Goal: Task Accomplishment & Management: Manage account settings

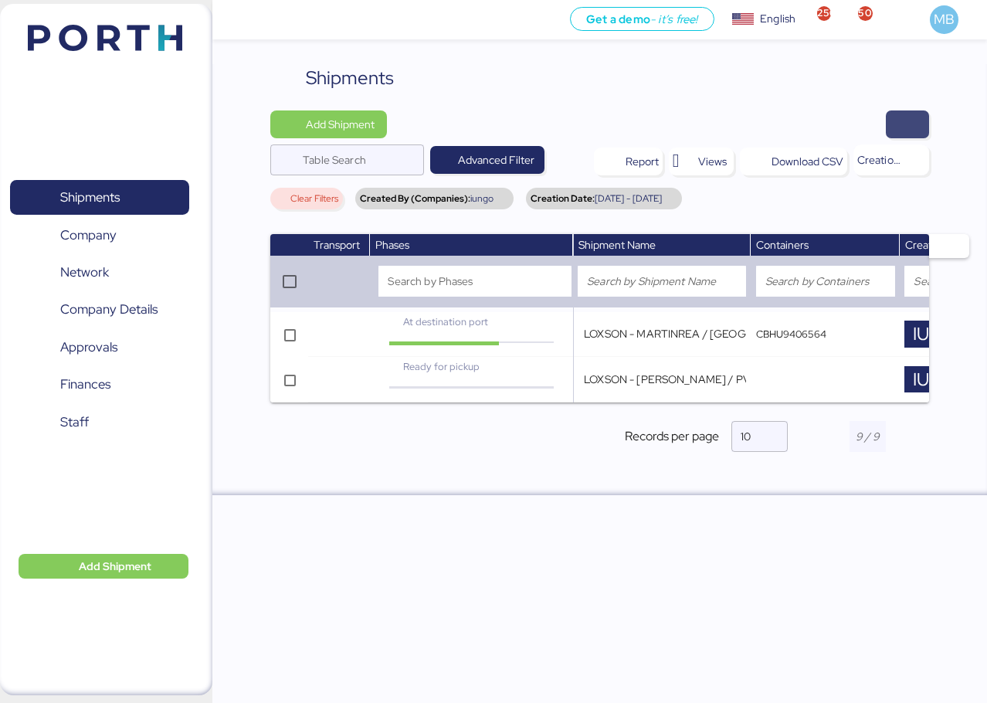
click at [918, 124] on span "button" at bounding box center [907, 124] width 43 height 28
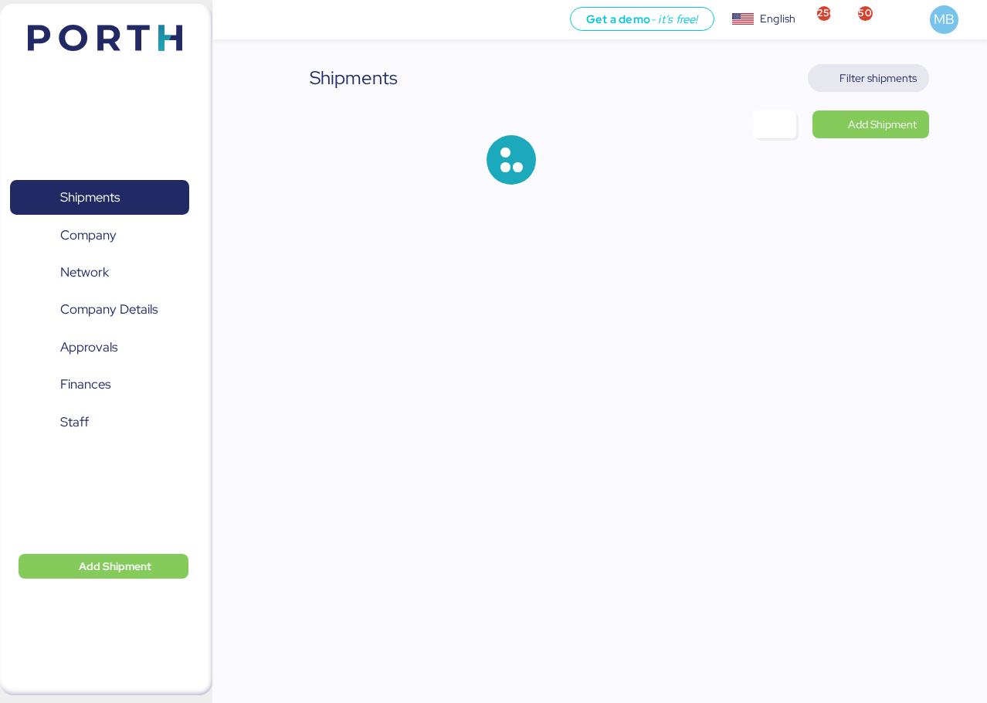
click at [885, 78] on span "Filter shipments" at bounding box center [878, 78] width 77 height 19
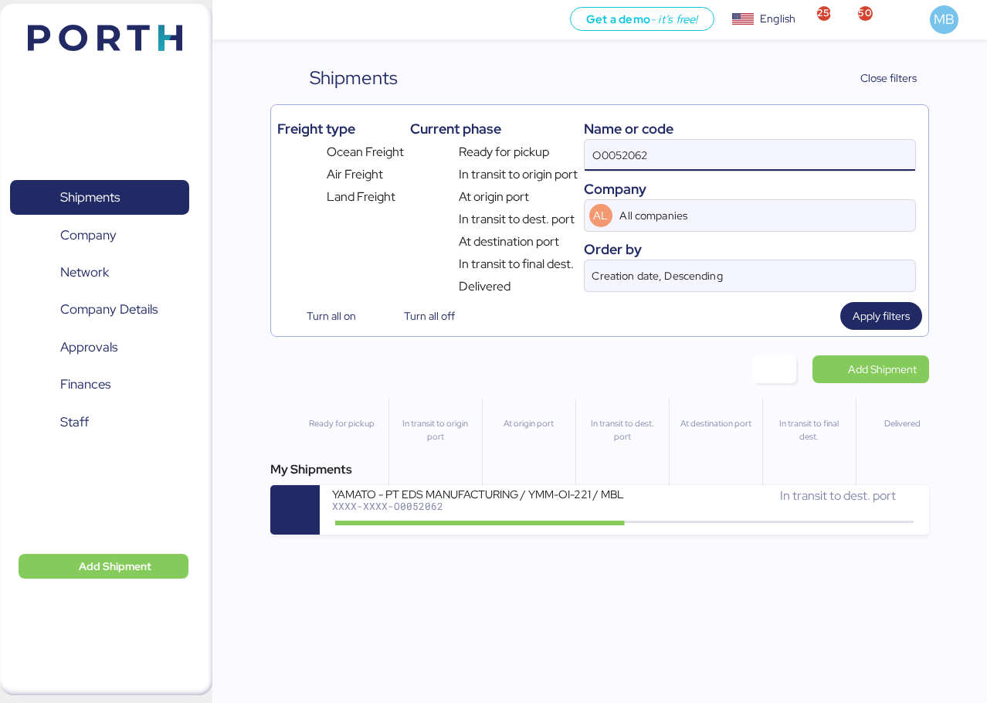
drag, startPoint x: 542, startPoint y: 144, endPoint x: 533, endPoint y: 144, distance: 8.5
click at [533, 144] on div "Freight type Ocean Freight Air Freight Land Freight Current phase Ready for pic…" at bounding box center [599, 203] width 645 height 185
type input "yamato"
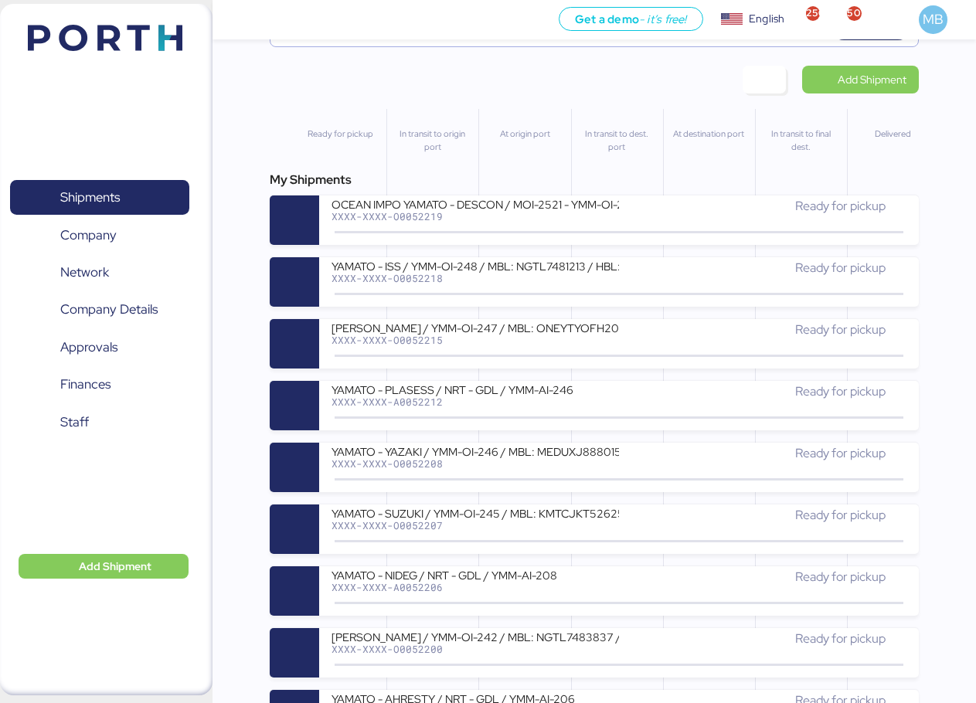
scroll to position [309, 0]
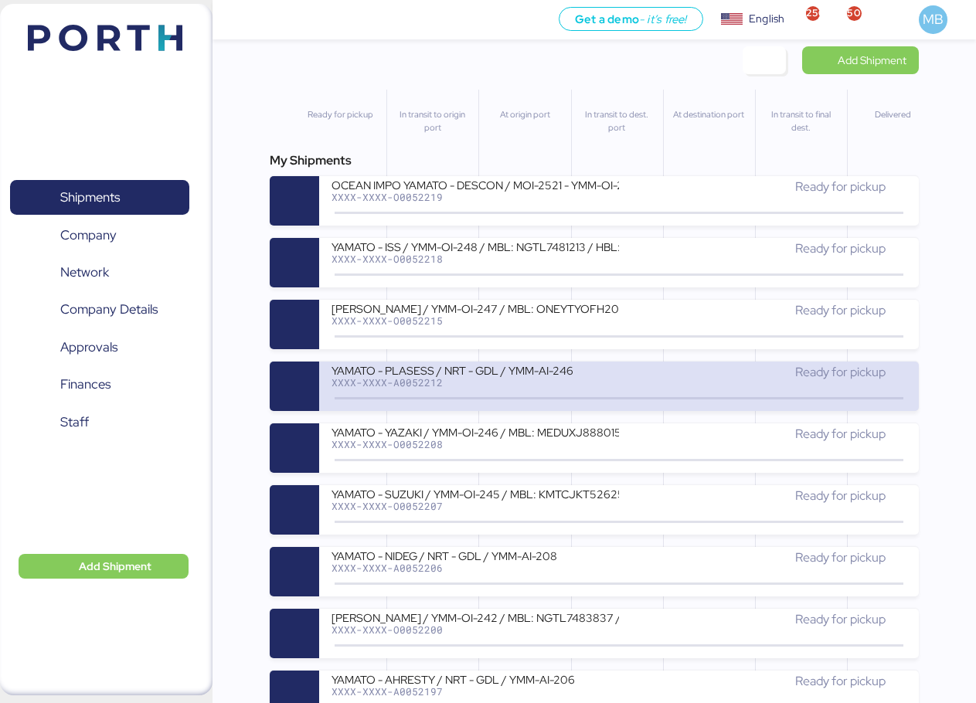
click at [573, 379] on div "XXXX-XXXX-A0052212" at bounding box center [474, 382] width 287 height 11
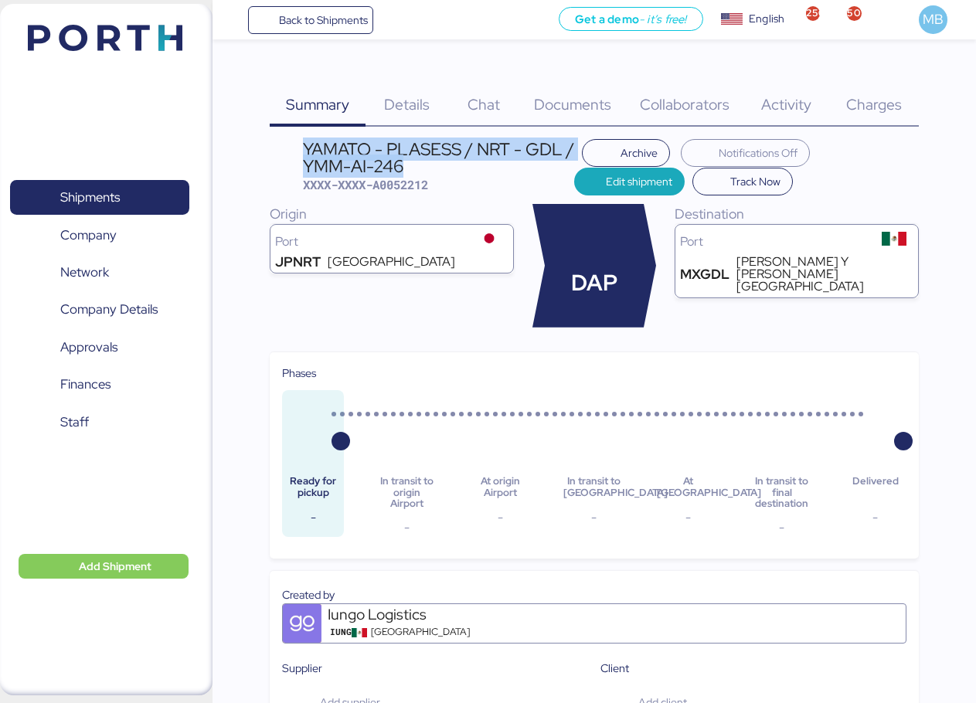
drag, startPoint x: 413, startPoint y: 163, endPoint x: 305, endPoint y: 151, distance: 108.9
click at [305, 151] on div "YAMATO - PLASESS / NRT - GDL / YMM-AI-246" at bounding box center [439, 158] width 272 height 35
copy div "YAMATO - PLASESS / NRT - GDL / YMM-AI-246"
click at [134, 191] on span "Shipments" at bounding box center [99, 197] width 166 height 22
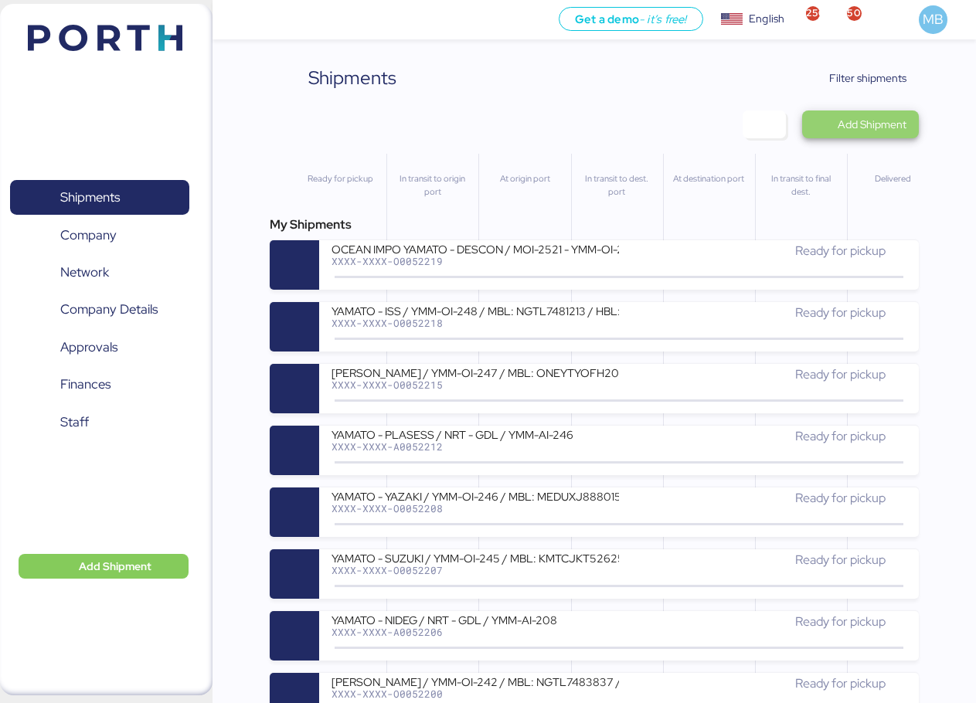
click at [886, 119] on span "Add Shipment" at bounding box center [871, 124] width 69 height 19
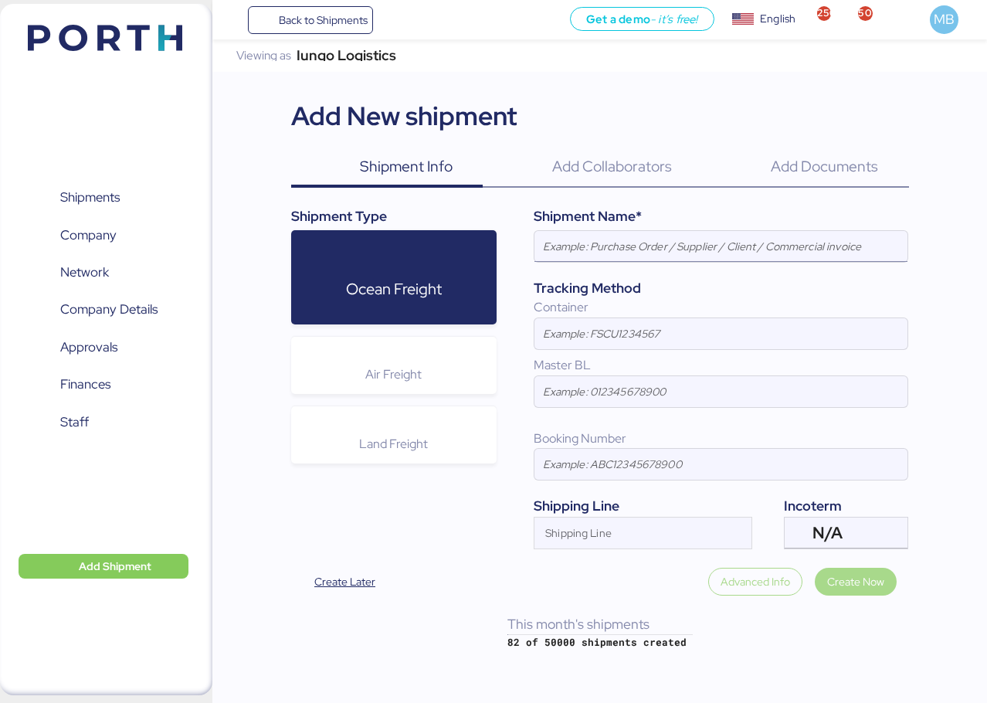
click at [606, 254] on input at bounding box center [721, 246] width 373 height 31
click at [409, 401] on div "Ocean Freight Air Freight Land Freight" at bounding box center [394, 353] width 206 height 246
click at [415, 379] on span "Air Freight" at bounding box center [393, 374] width 56 height 16
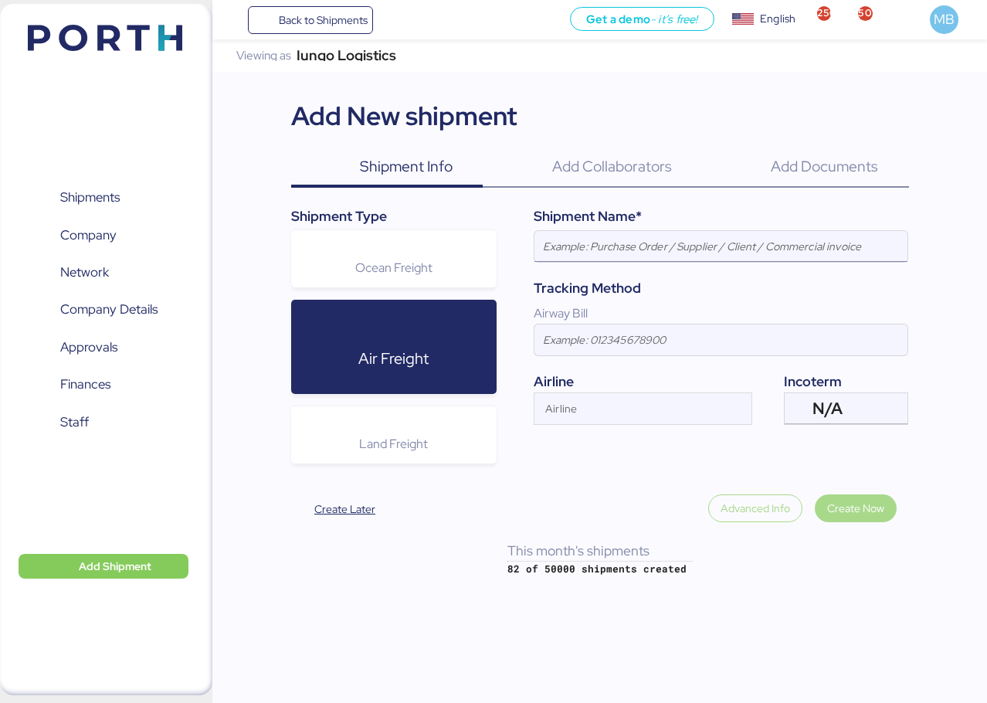
click at [635, 260] on input at bounding box center [721, 246] width 373 height 31
paste input "YAMATO - PLASESS / NRT - GDL / YMM-AI-246"
type input "YAMATO - PLASESS / NRT - GDL / YMM-AI-246"
click at [865, 415] on div "N/A" at bounding box center [845, 408] width 64 height 31
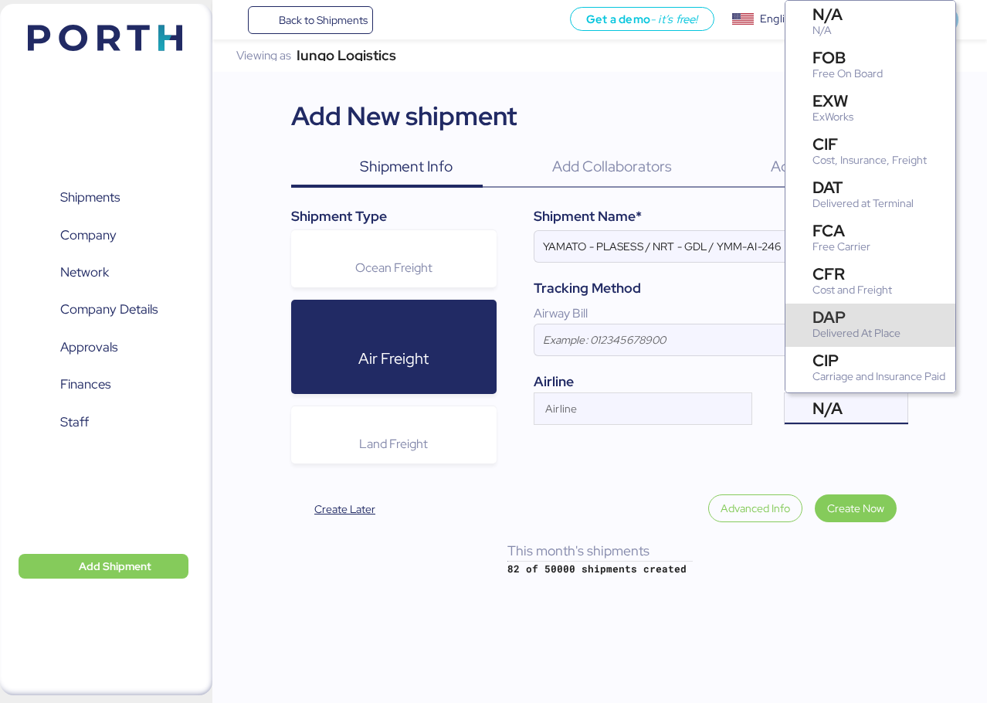
click at [867, 328] on div "Delivered At Place" at bounding box center [857, 333] width 88 height 16
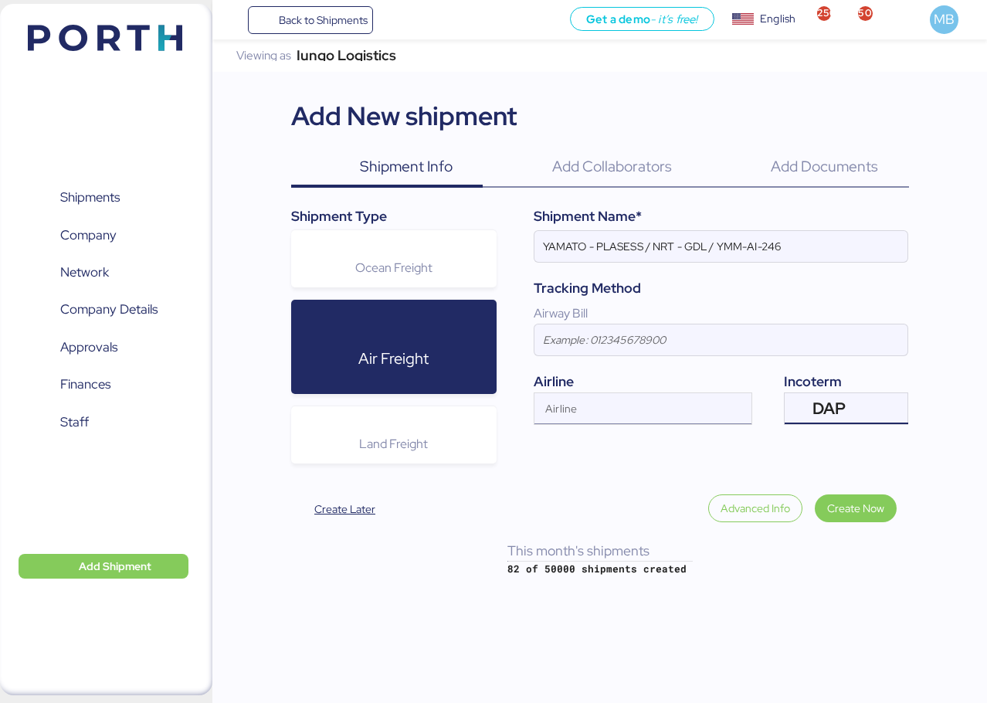
click at [655, 399] on div "Airline" at bounding box center [629, 408] width 189 height 31
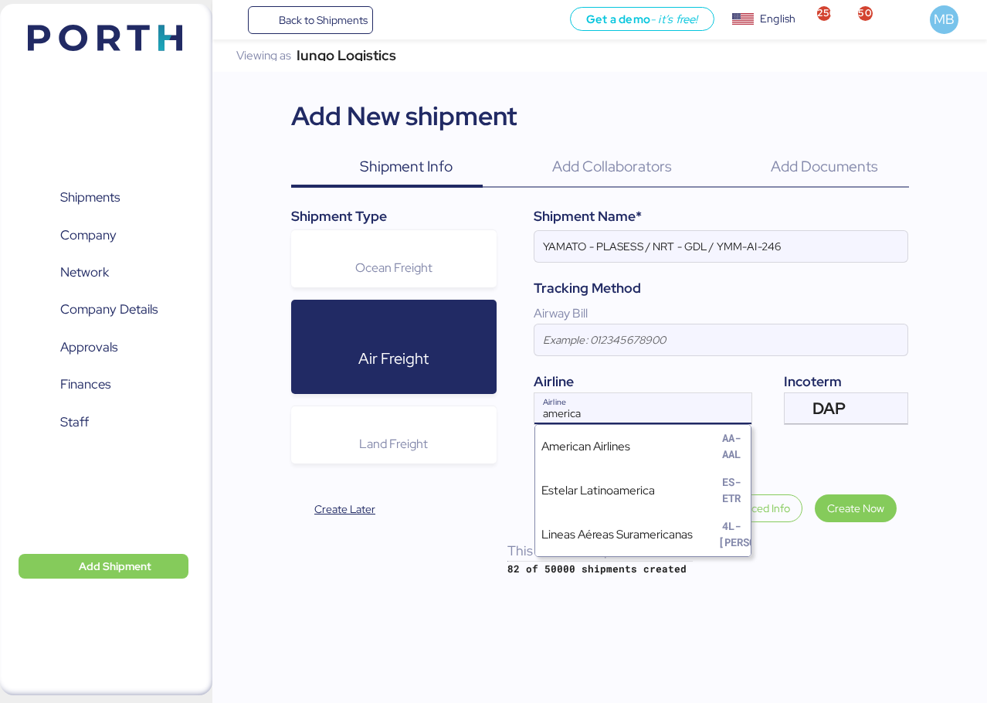
type input "american"
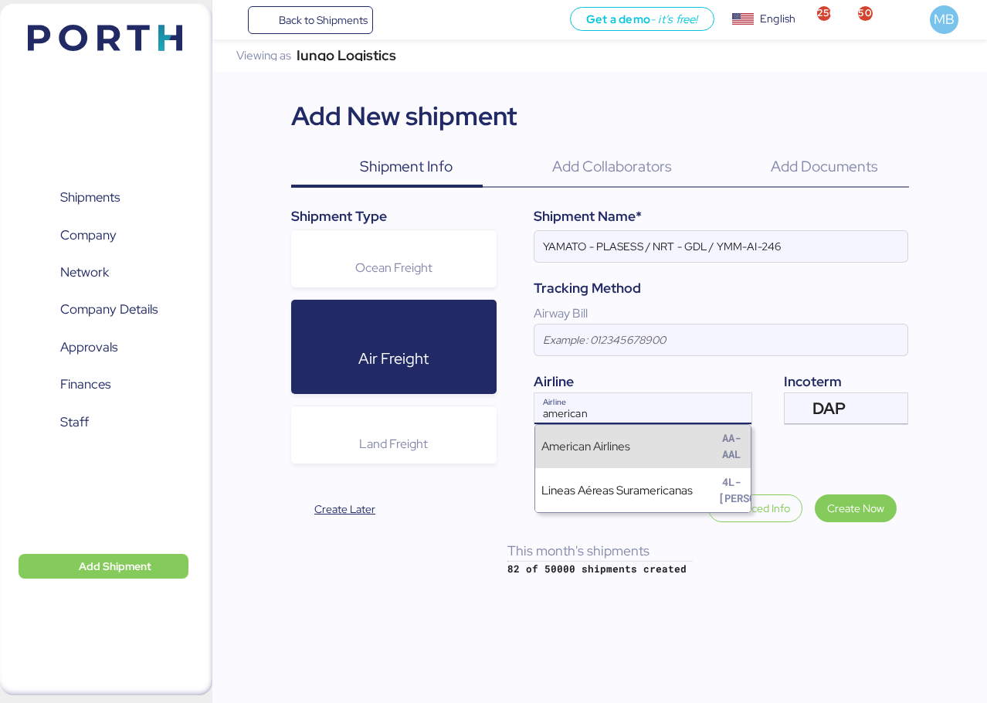
click at [680, 438] on div "American Airlines AA-AAL" at bounding box center [643, 447] width 216 height 44
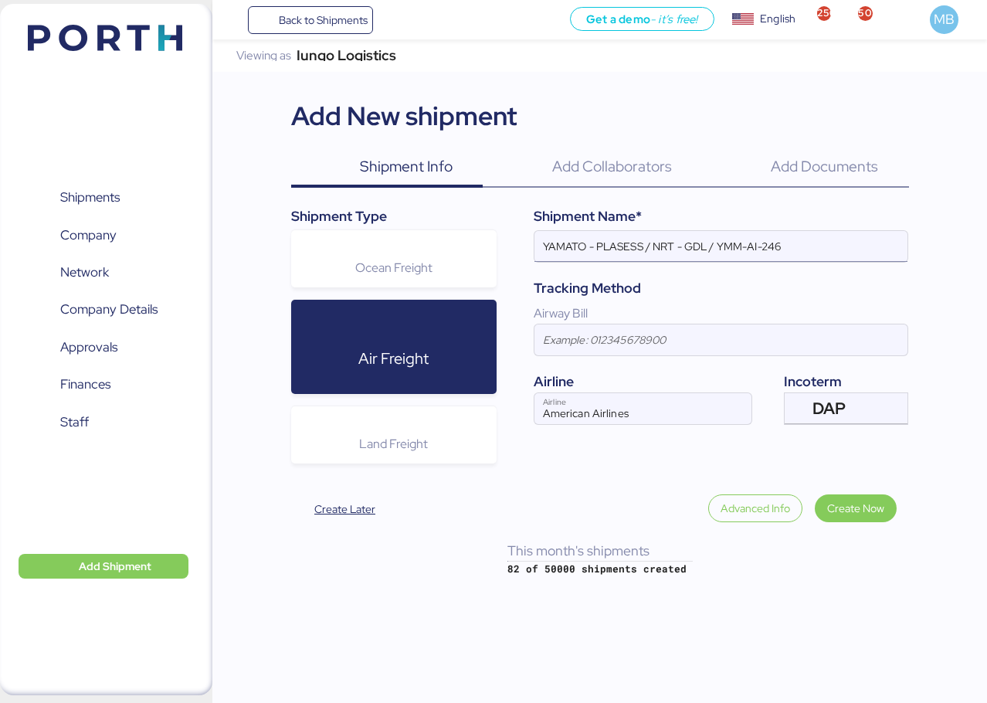
click at [606, 236] on input "YAMATO - PLASESS / NRT - GDL / YMM-AI-246" at bounding box center [721, 246] width 373 height 31
click at [619, 243] on input "YAMATO - PLASESS / NRT - GDL / YMM-AI-246" at bounding box center [721, 246] width 373 height 31
paste input "NIDEG"
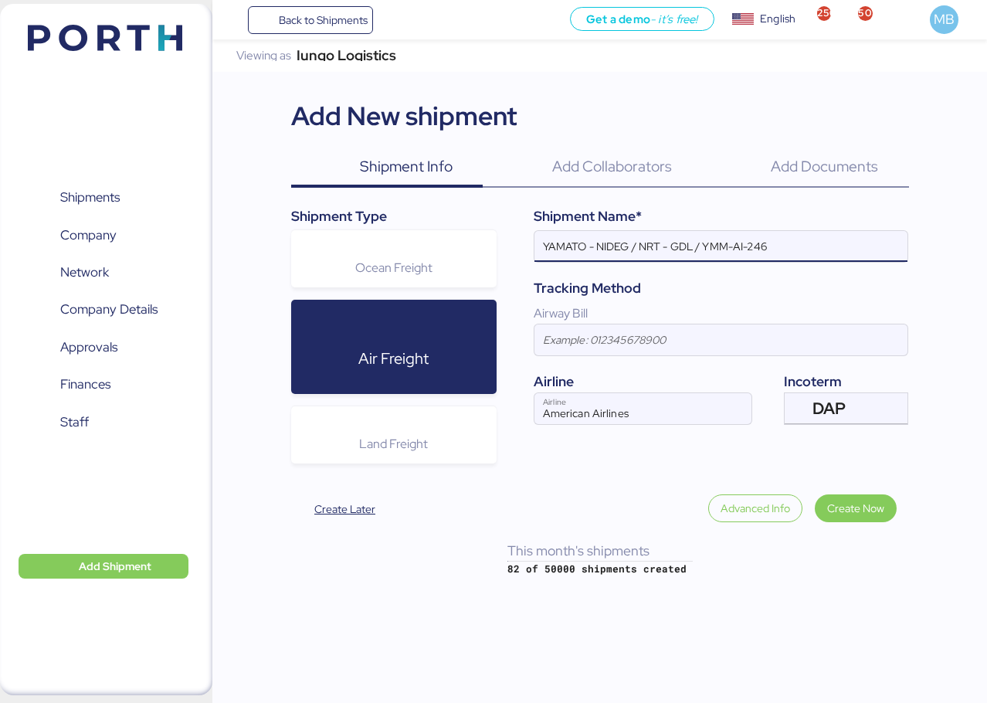
click at [776, 239] on input "YAMATO - NIDEG / NRT - GDL / YMM-AI-246" at bounding box center [721, 246] width 373 height 31
paste input "YMM-AI-215"
type input "YAMATO - NIDEG / NRT - GDL / YMM-AI-215"
click at [838, 515] on span "Create Now" at bounding box center [855, 508] width 57 height 19
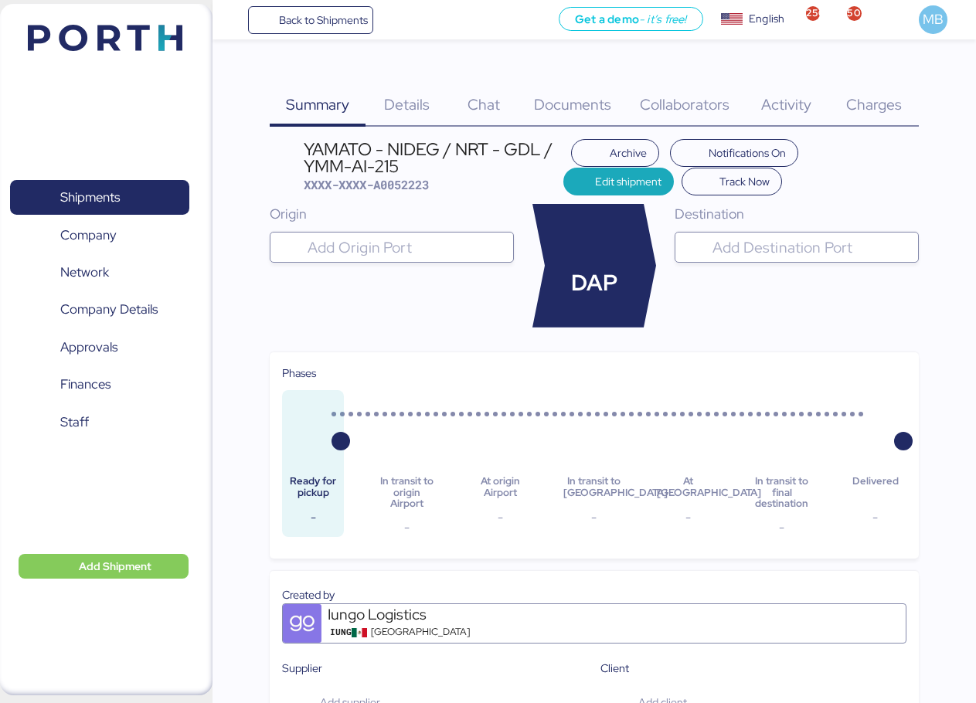
click at [450, 250] on input "search" at bounding box center [405, 247] width 202 height 19
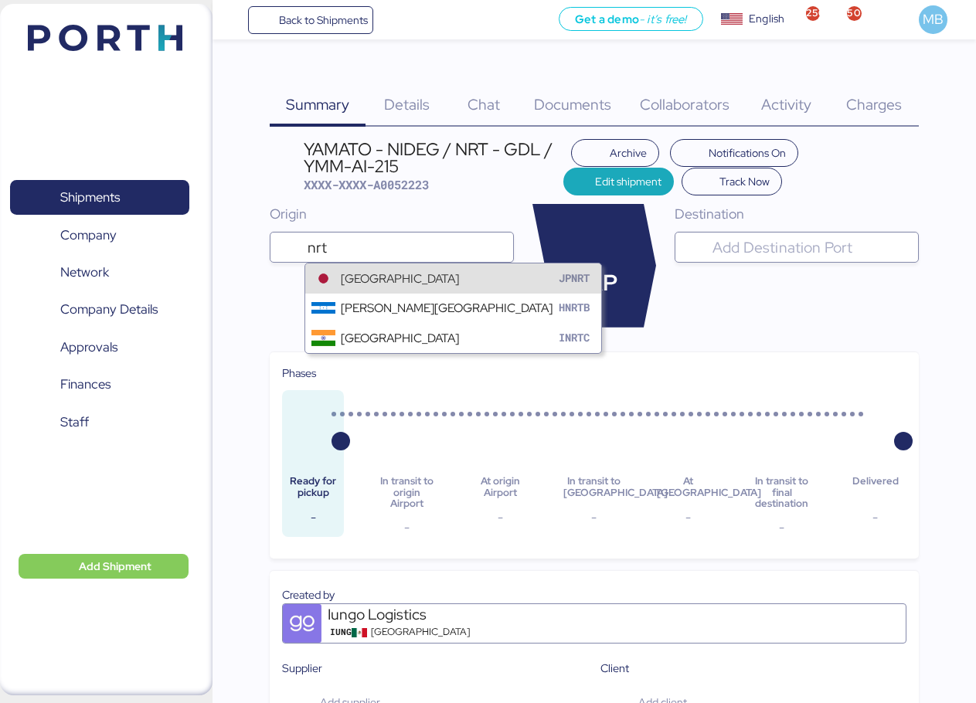
type input "nrt"
click at [458, 270] on div "[GEOGRAPHIC_DATA]" at bounding box center [400, 279] width 118 height 18
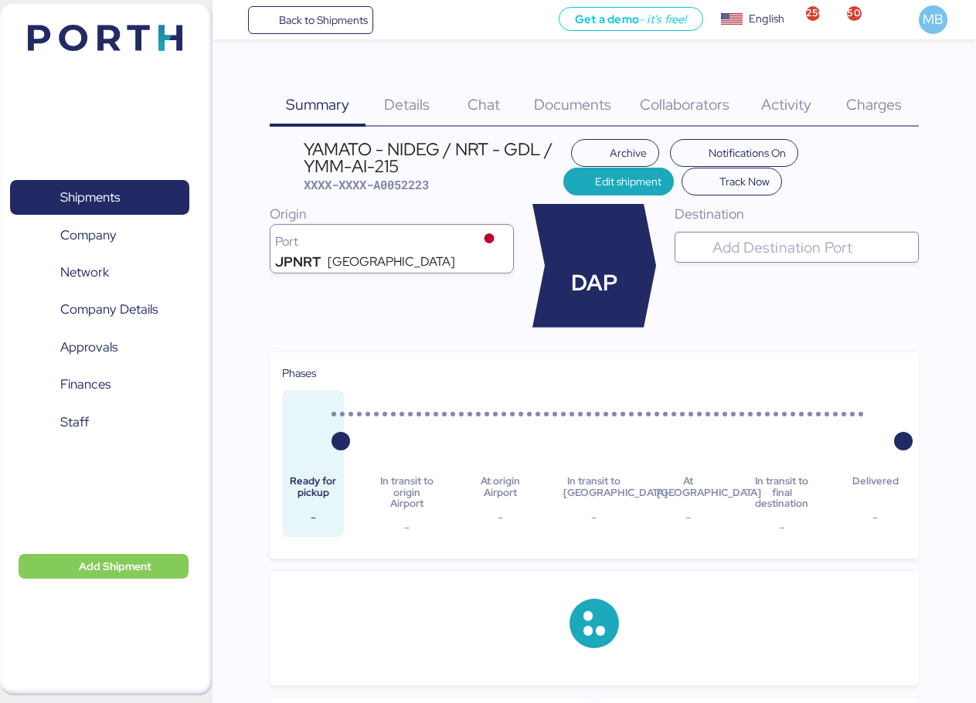
click at [767, 233] on div at bounding box center [810, 247] width 202 height 31
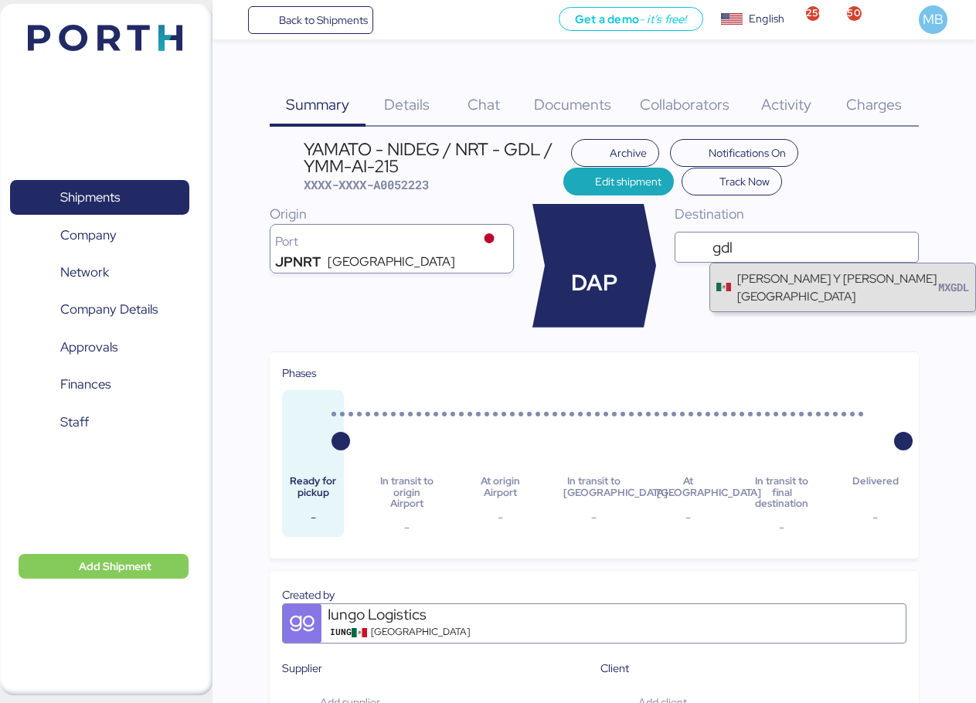
type input "gdl"
click at [772, 275] on div "[PERSON_NAME] Y [PERSON_NAME][GEOGRAPHIC_DATA]" at bounding box center [837, 288] width 201 height 36
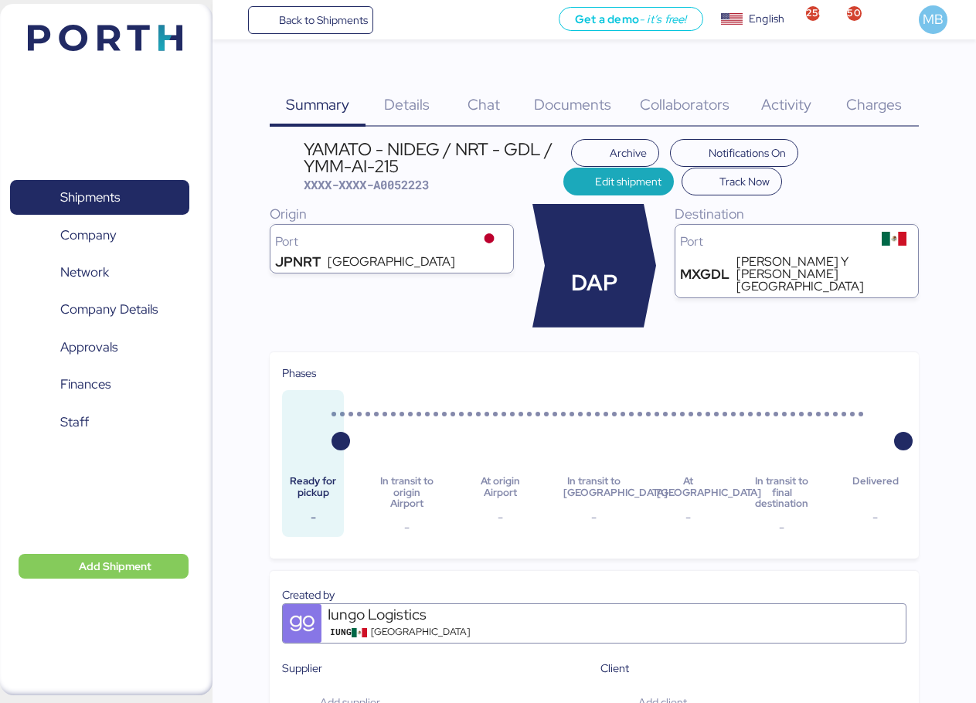
click at [421, 105] on span "Details" at bounding box center [407, 104] width 46 height 20
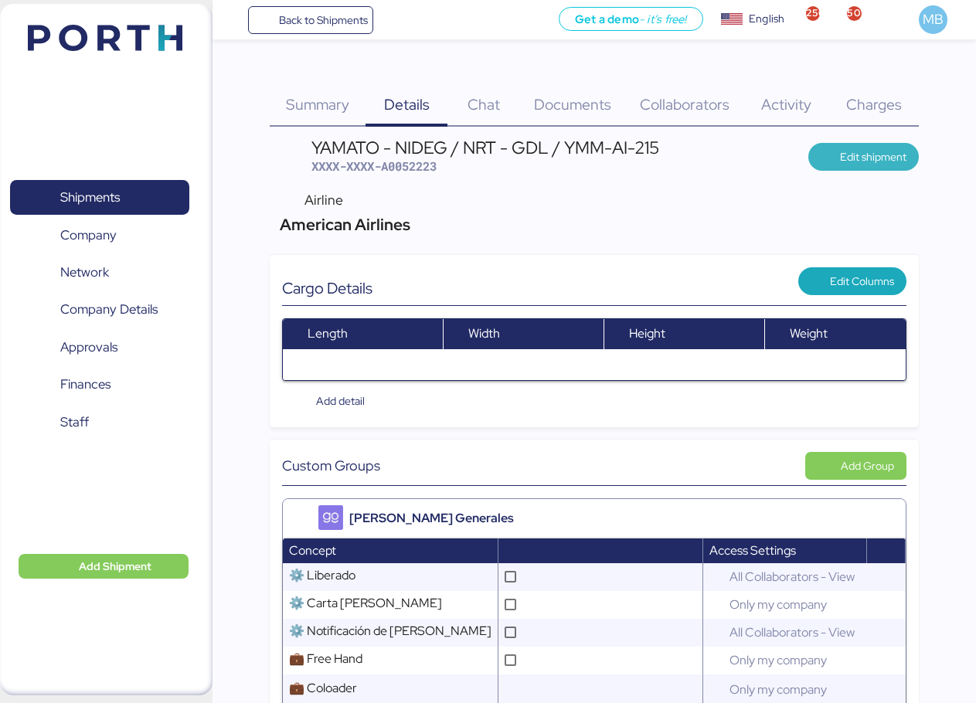
click at [863, 157] on span "Edit shipment" at bounding box center [873, 157] width 66 height 19
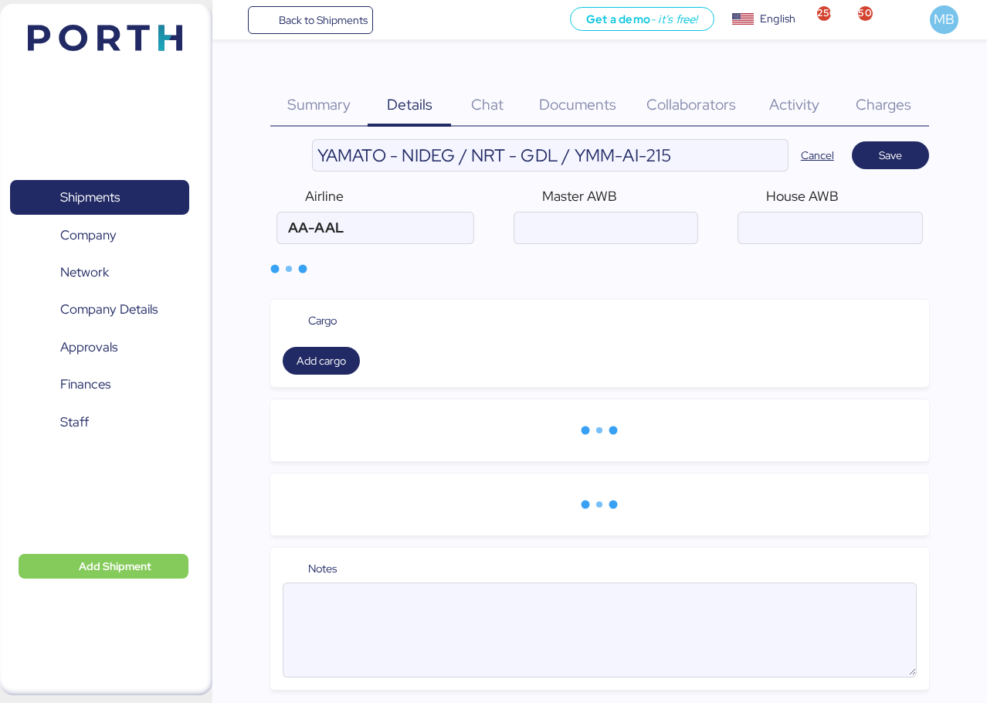
type input "American Airlines"
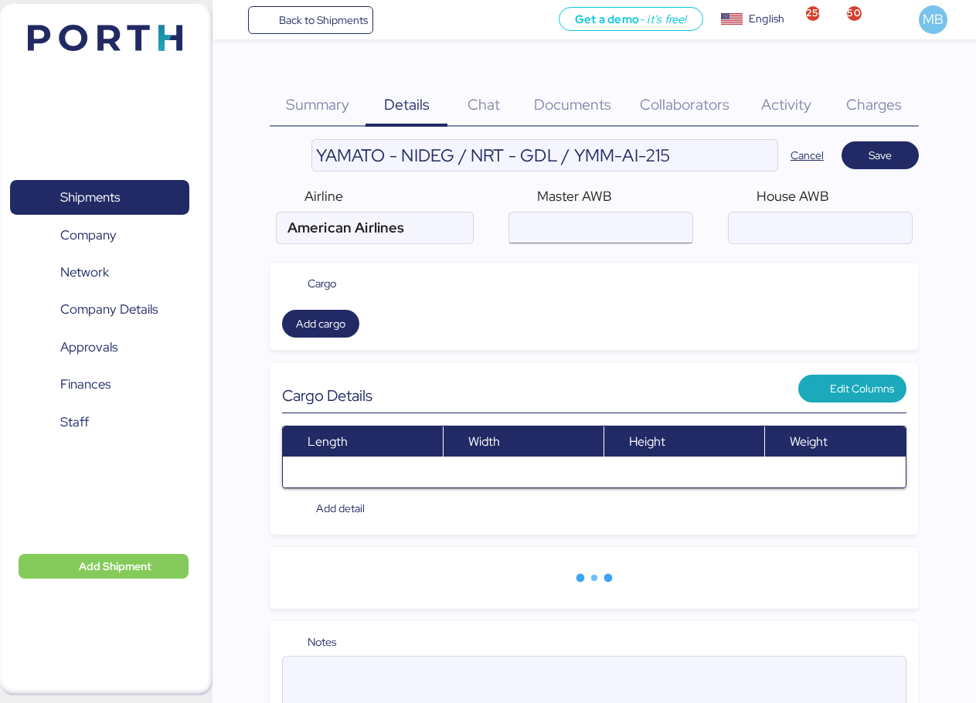
click at [653, 231] on input "air" at bounding box center [600, 227] width 183 height 31
paste input "001-92320200"
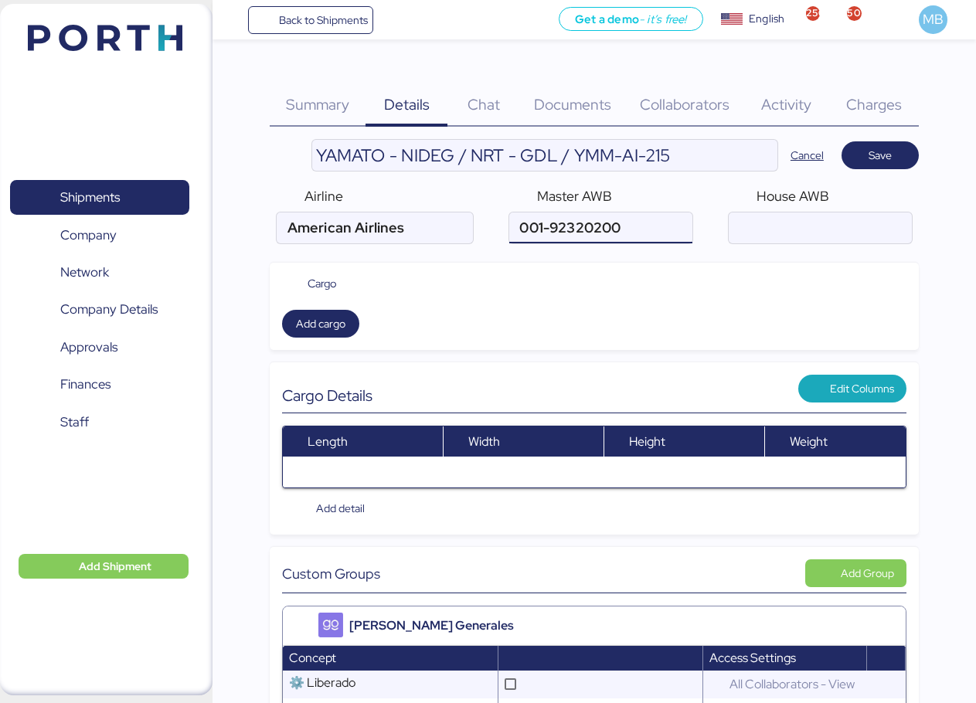
type input "001-92320200"
click at [800, 227] on input "air" at bounding box center [820, 227] width 183 height 31
paste input "YTJ61011492"
type input "YTJ61011492"
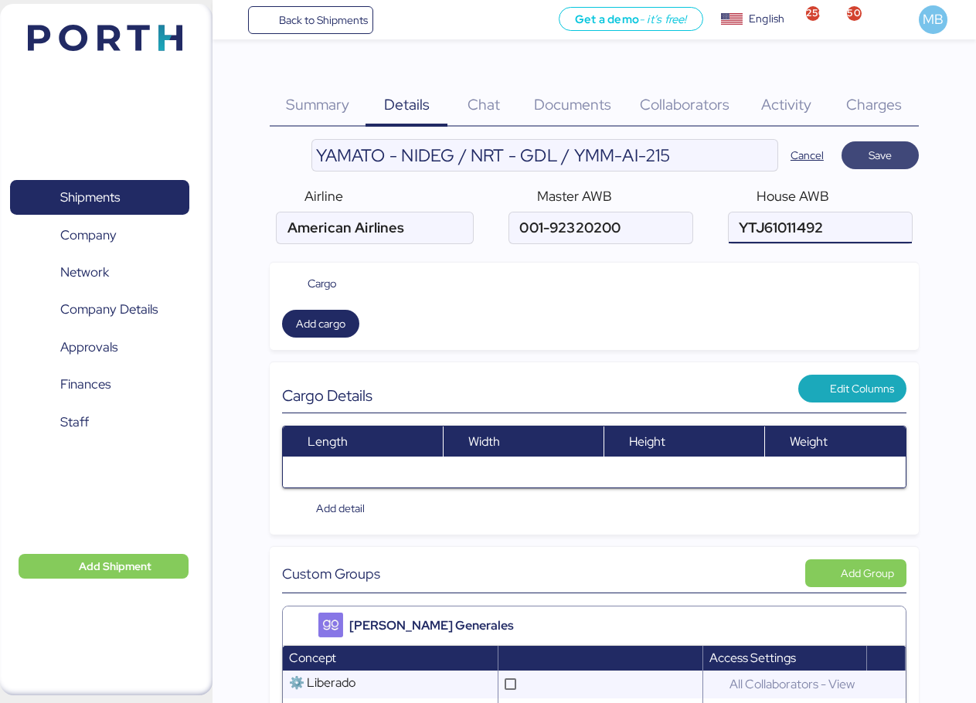
click at [887, 165] on span "Save" at bounding box center [880, 155] width 53 height 22
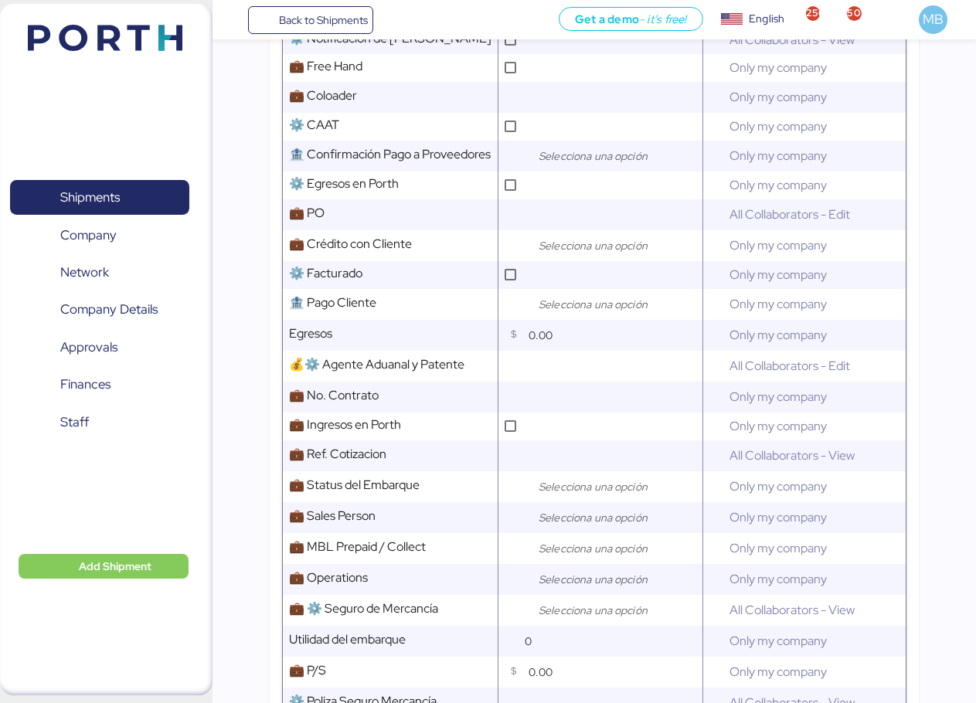
scroll to position [618, 0]
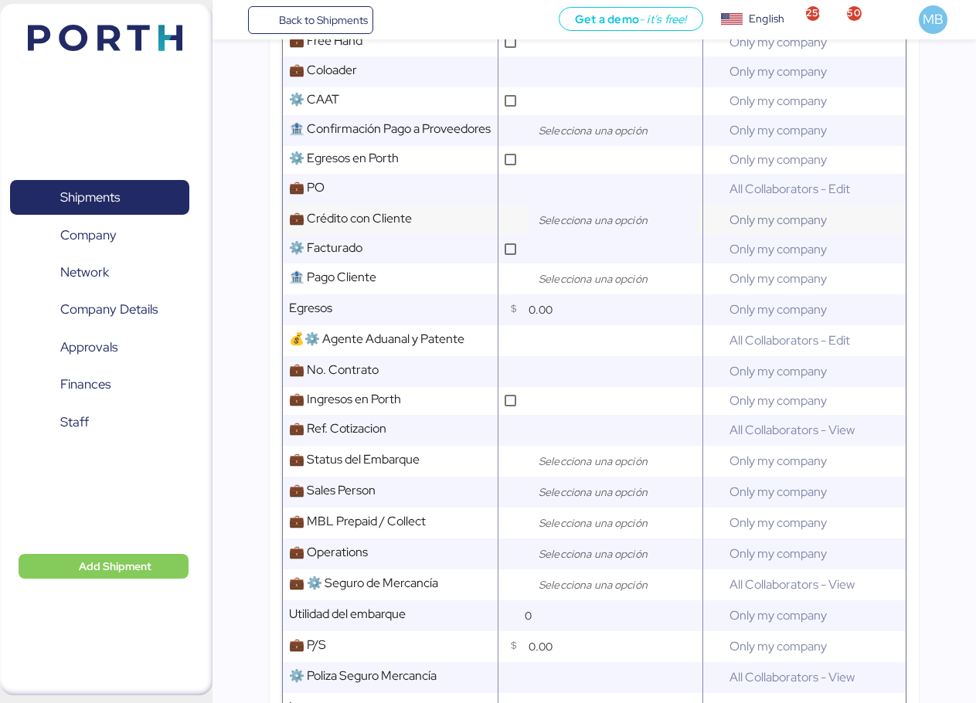
click at [549, 229] on input "search" at bounding box center [616, 220] width 162 height 19
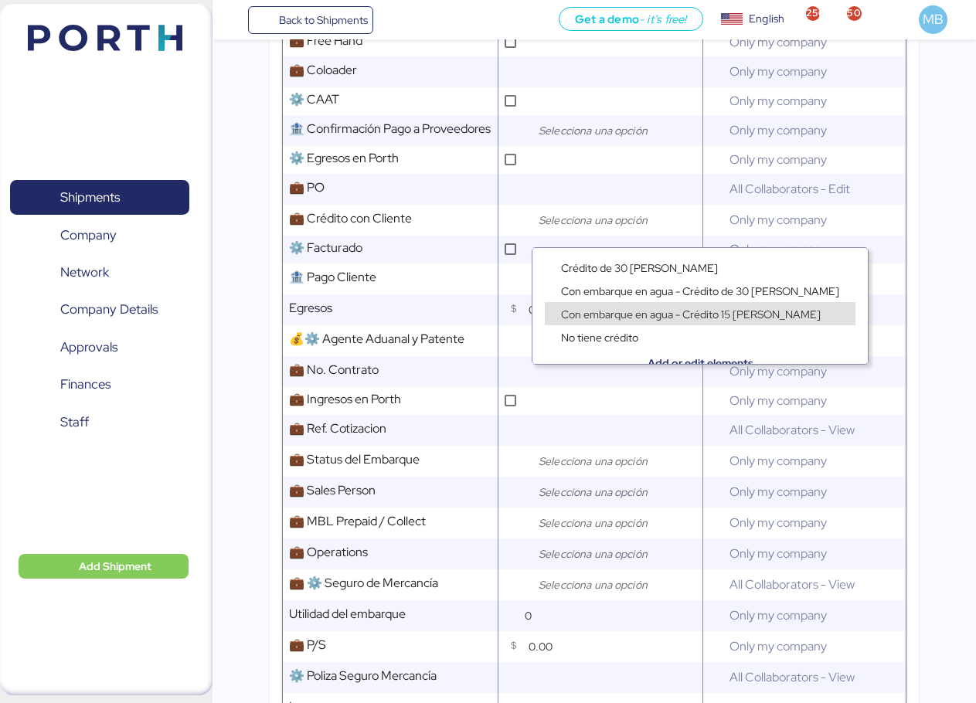
click at [686, 308] on span "Con embarque en agua - Crédito 15 [PERSON_NAME]" at bounding box center [691, 314] width 260 height 14
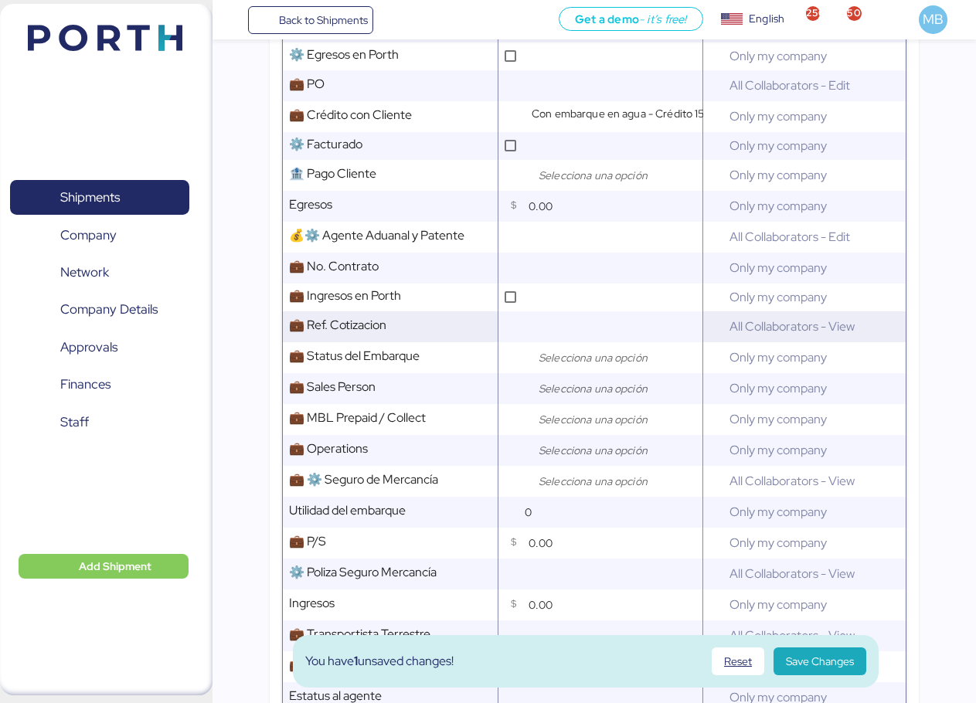
scroll to position [773, 0]
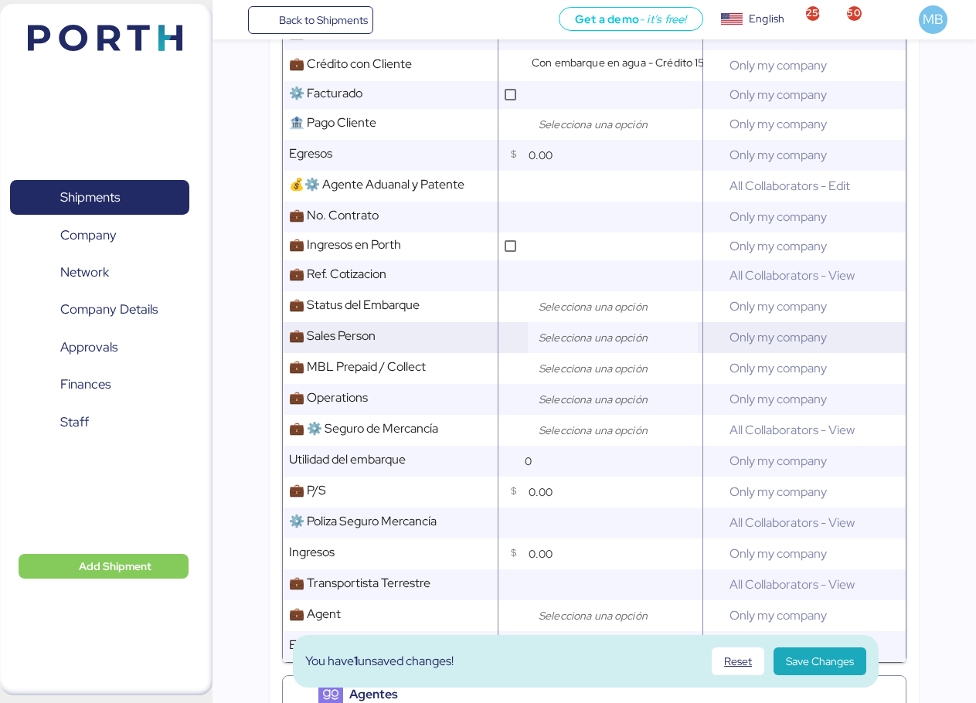
click at [599, 346] on input "search" at bounding box center [616, 337] width 162 height 19
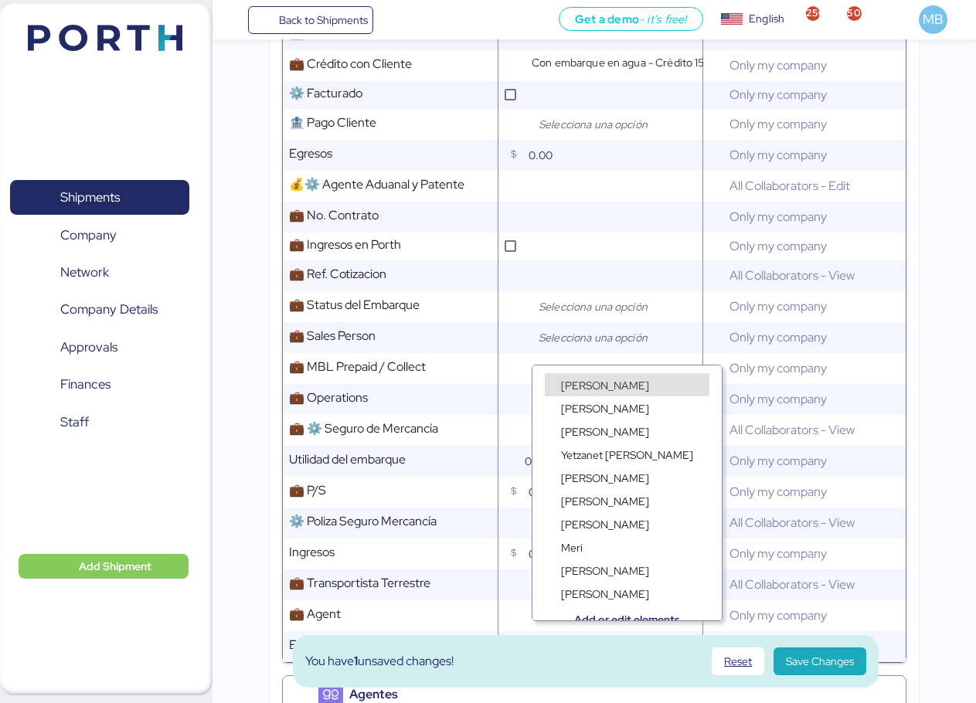
click at [593, 378] on div "[PERSON_NAME]" at bounding box center [605, 384] width 96 height 15
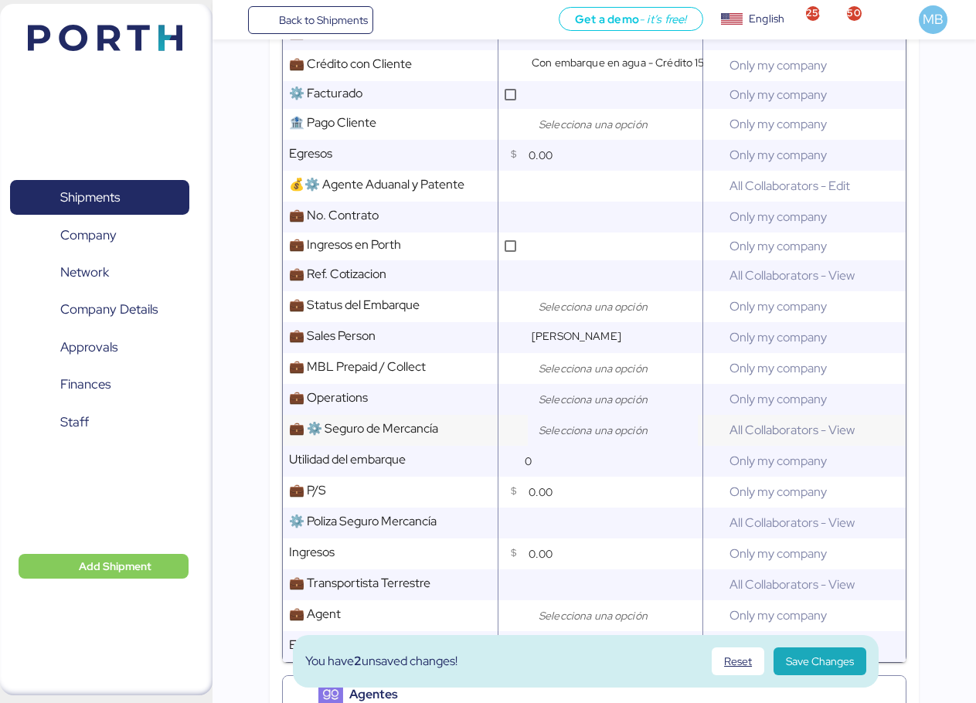
click at [580, 437] on input "search" at bounding box center [616, 430] width 162 height 19
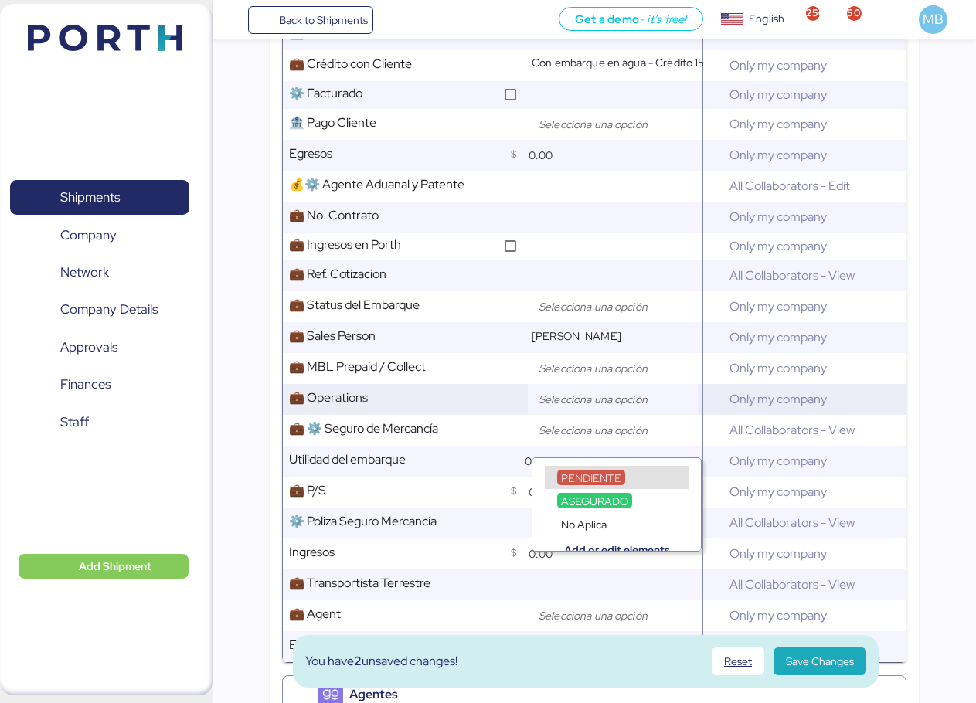
click at [572, 409] on input "search" at bounding box center [616, 399] width 162 height 19
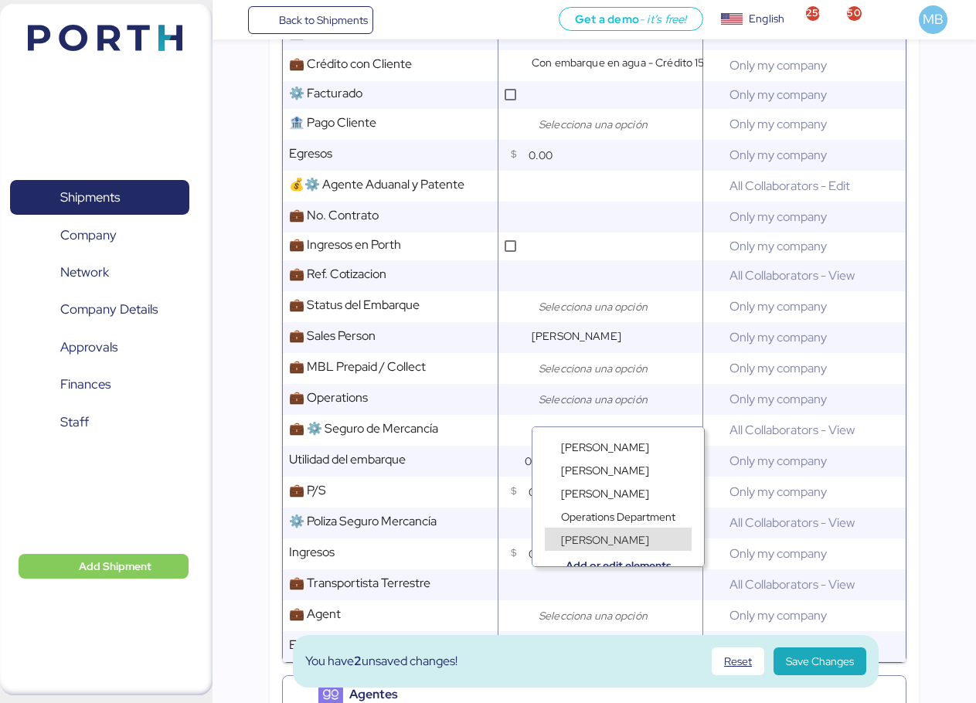
click at [593, 541] on span "[PERSON_NAME]" at bounding box center [605, 540] width 88 height 14
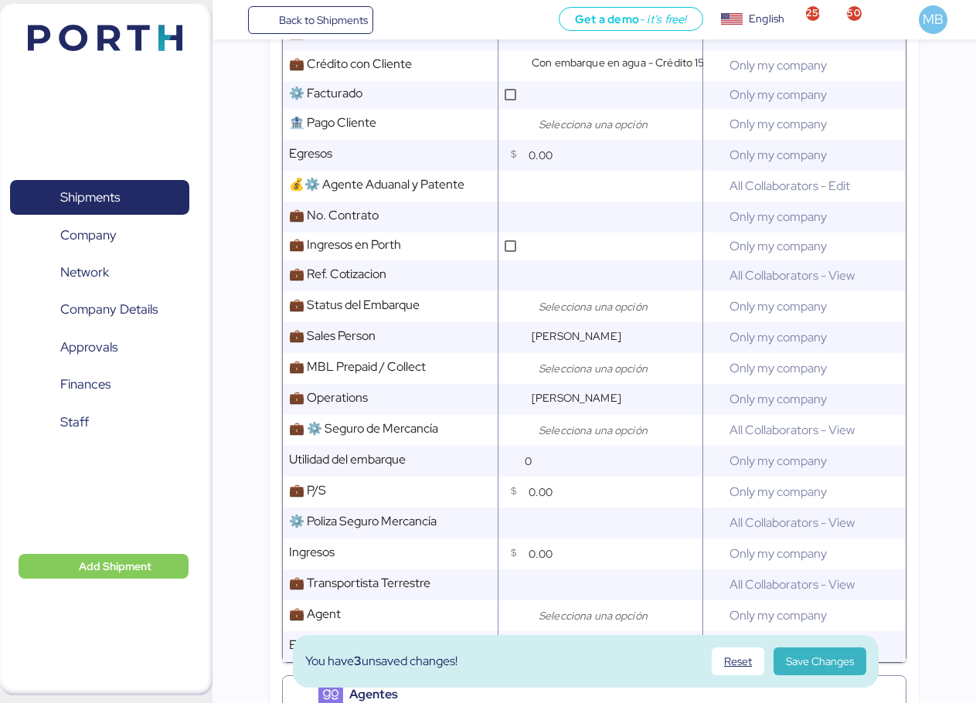
click at [827, 662] on span "Save Changes" at bounding box center [820, 661] width 68 height 19
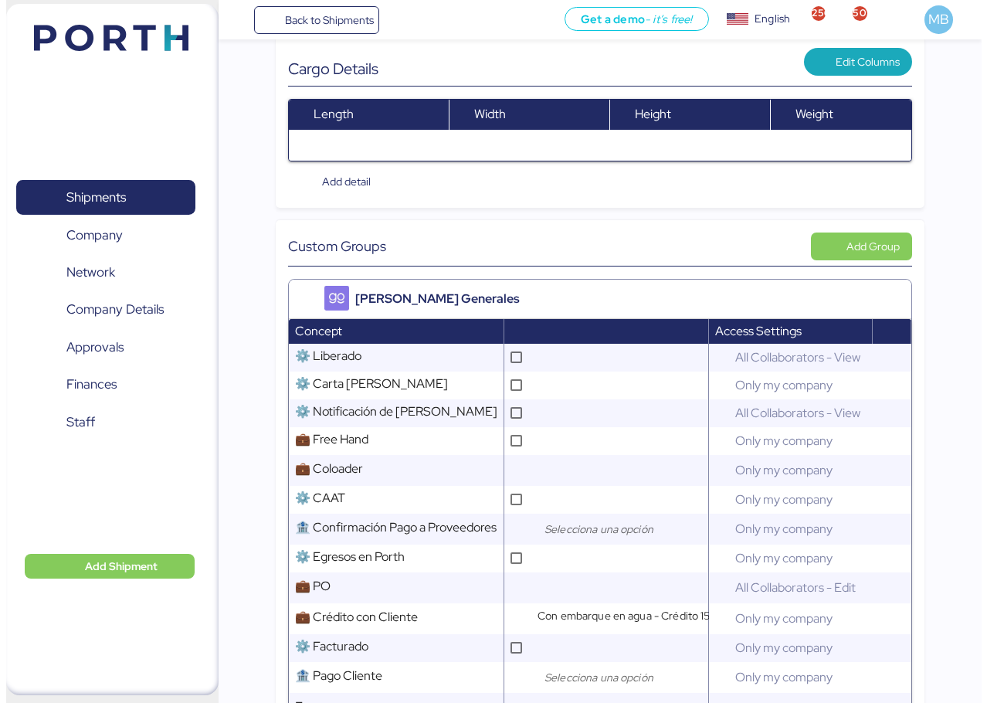
scroll to position [0, 0]
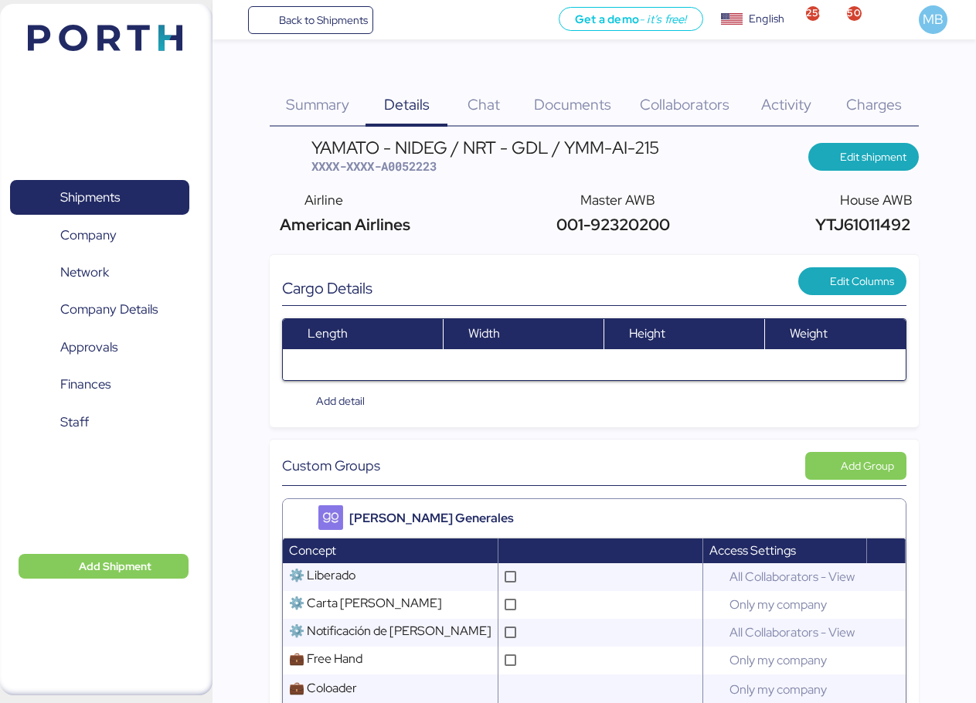
click at [572, 104] on span "Documents" at bounding box center [572, 104] width 77 height 20
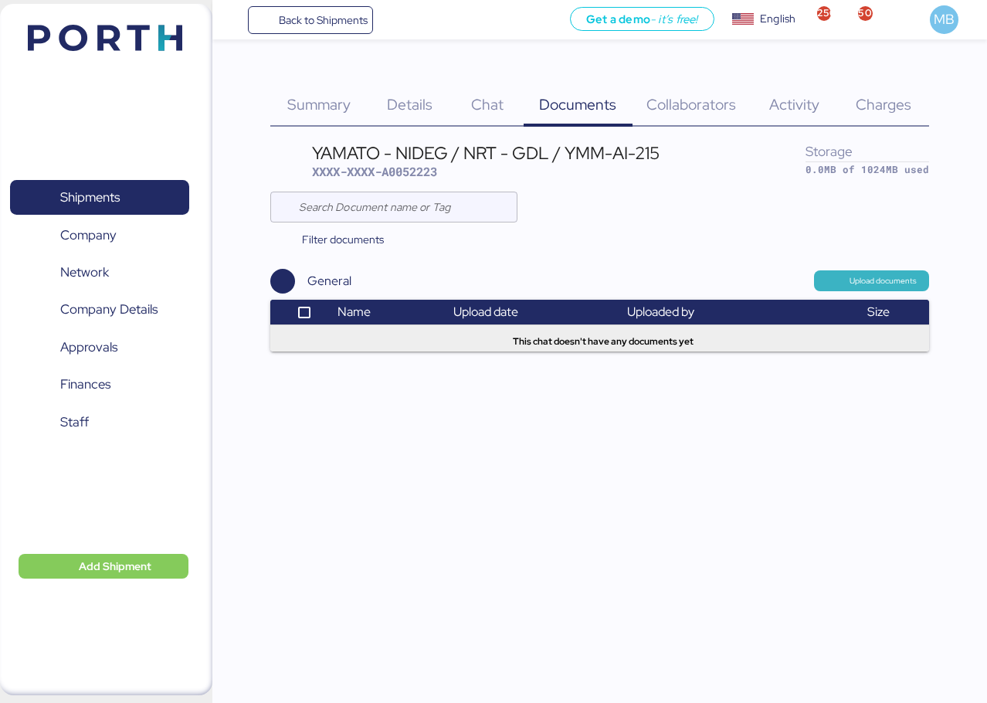
click at [849, 280] on span "Upload documents" at bounding box center [872, 280] width 90 height 14
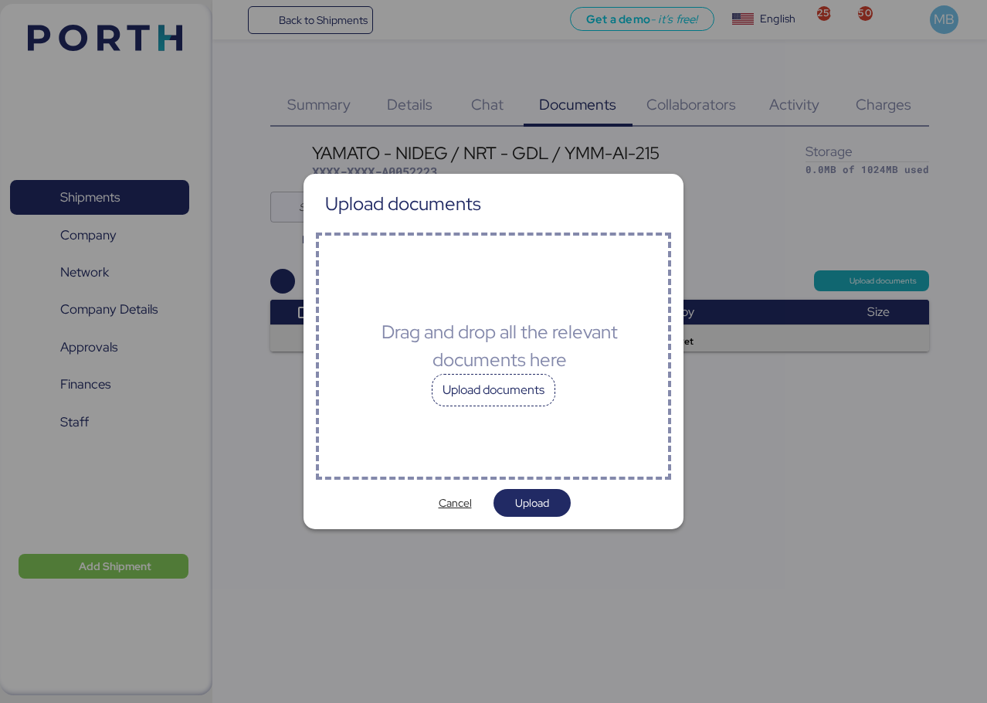
click at [515, 386] on div "Upload documents" at bounding box center [494, 390] width 124 height 32
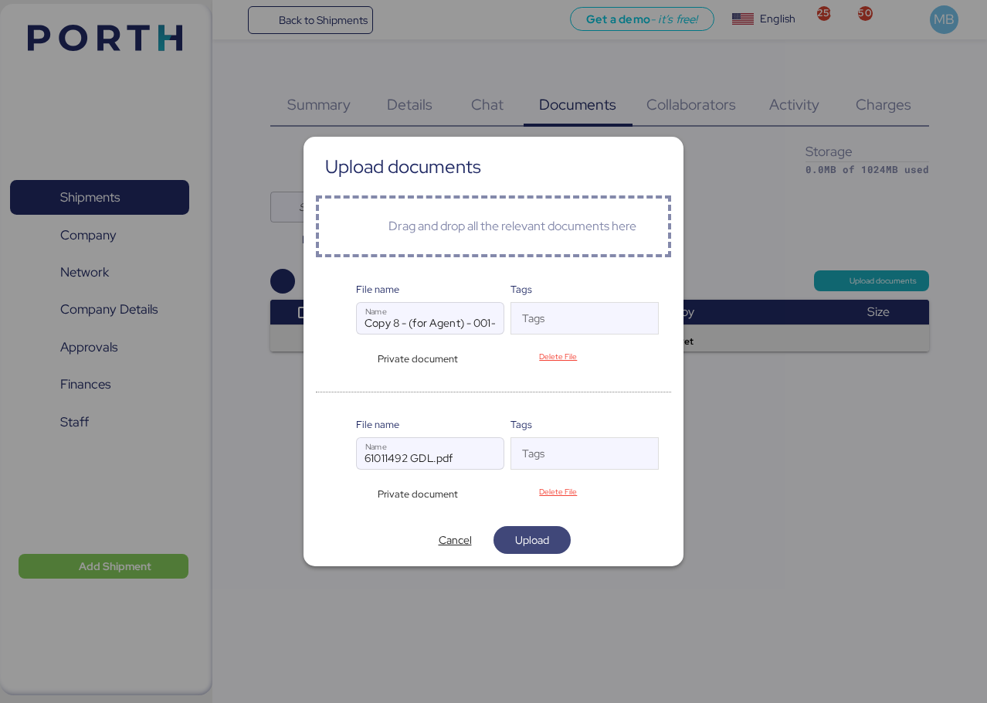
click at [551, 539] on span "Upload" at bounding box center [532, 540] width 53 height 22
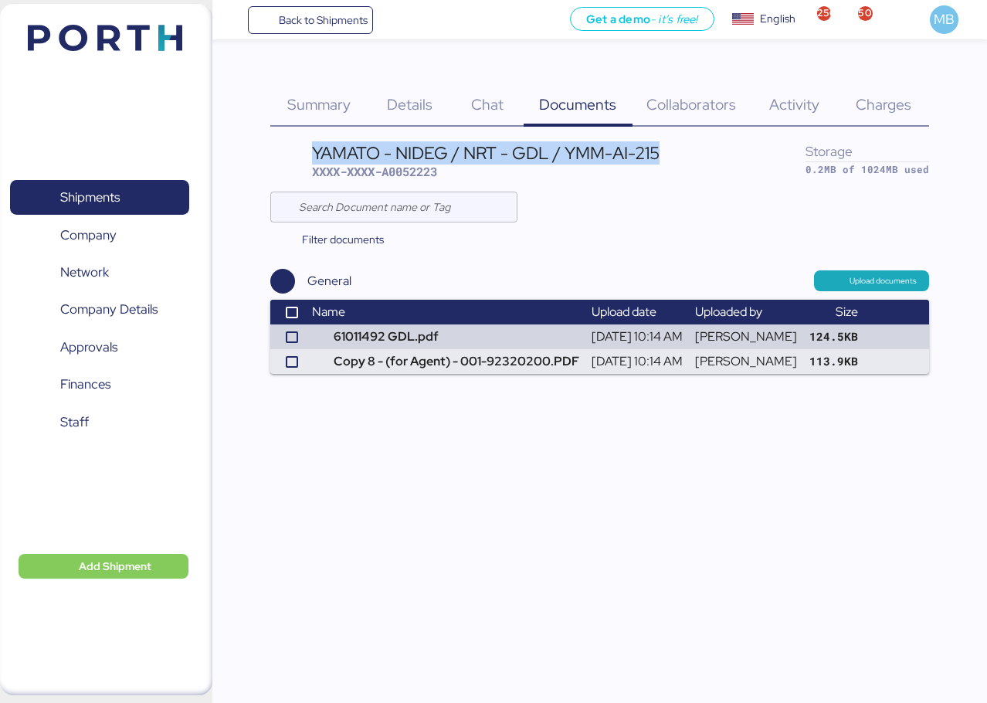
drag, startPoint x: 666, startPoint y: 152, endPoint x: 313, endPoint y: 151, distance: 353.1
click at [313, 151] on header "YAMATO - NIDEG / NRT - GDL / YMM-AI-215 XXXX-XXXX-A0052223 Storage 0.2MB of 102…" at bounding box center [599, 161] width 659 height 44
copy div "YAMATO - NIDEG / NRT - GDL / YMM-AI-215"
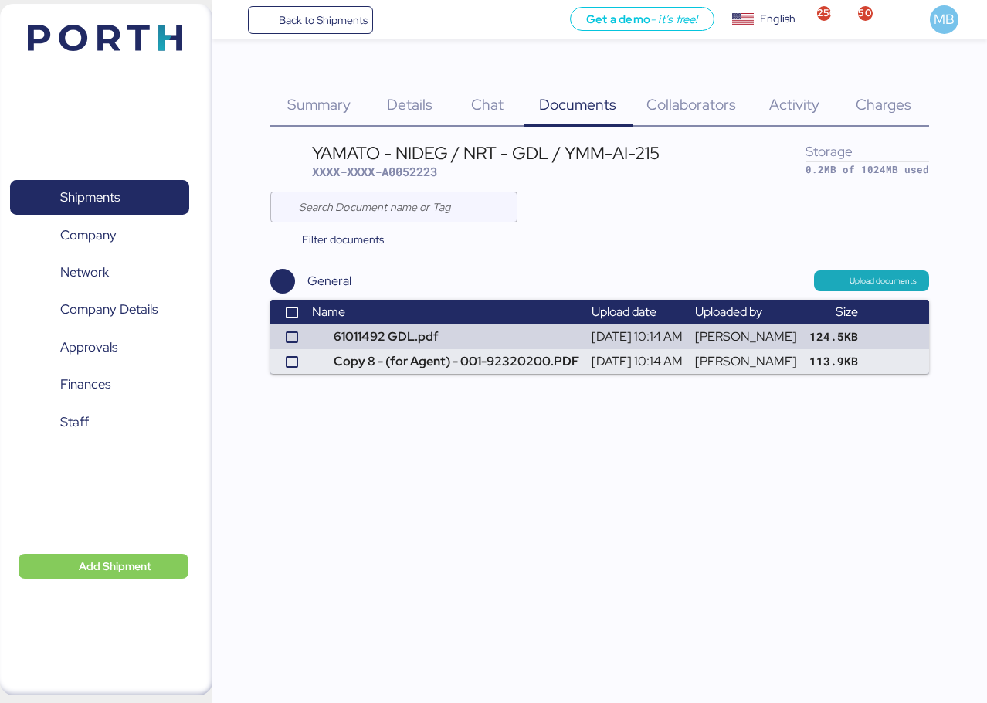
click at [647, 225] on div "Filter documents" at bounding box center [599, 239] width 659 height 34
click at [418, 110] on span "Details" at bounding box center [410, 104] width 46 height 20
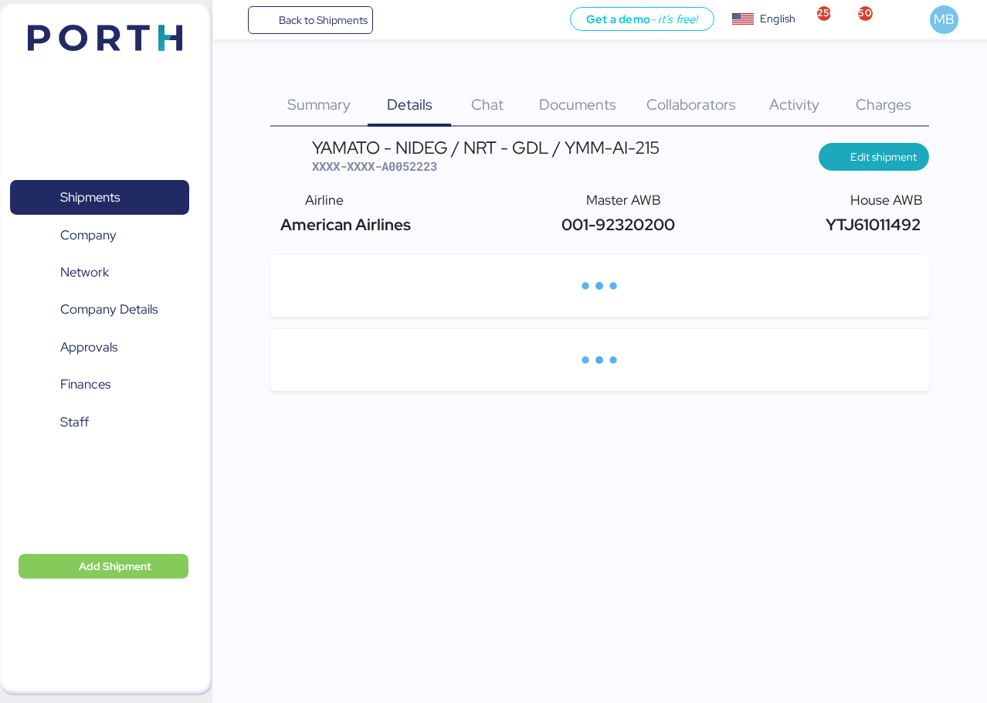
click at [880, 224] on span "YTJ61011492" at bounding box center [871, 224] width 99 height 21
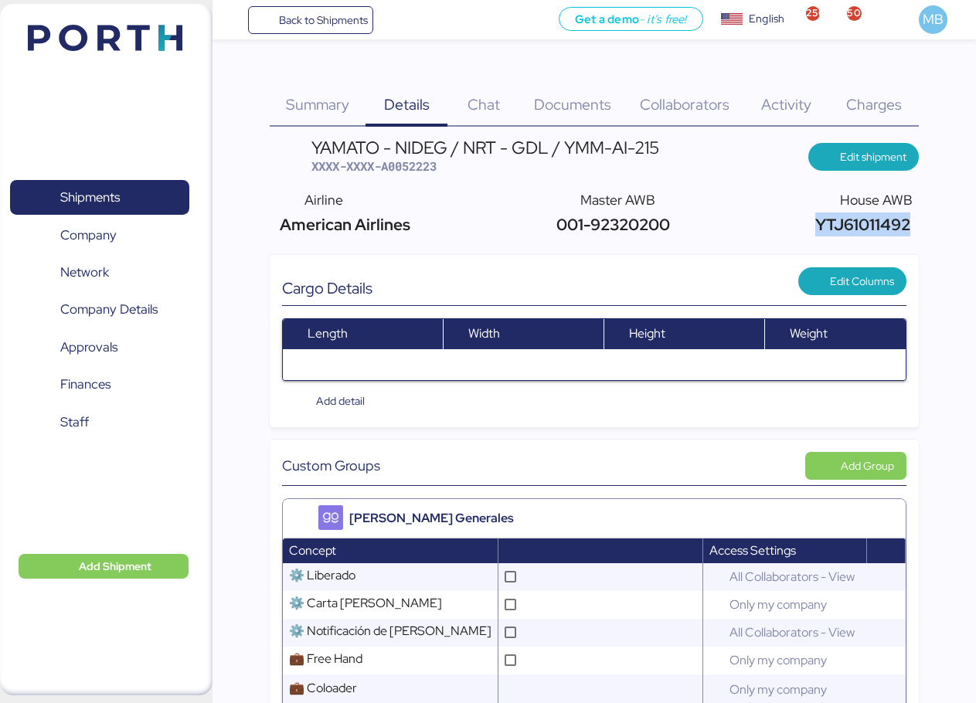
copy span "YTJ61011492"
drag, startPoint x: 672, startPoint y: 219, endPoint x: 545, endPoint y: 219, distance: 127.5
click at [545, 219] on div "Airline American Airlines Master AWB 001-92320200 House AWB YTJ61011492" at bounding box center [594, 213] width 649 height 59
copy span "001-92320200"
click at [406, 168] on span "XXXX-XXXX-A0052223" at bounding box center [373, 165] width 125 height 15
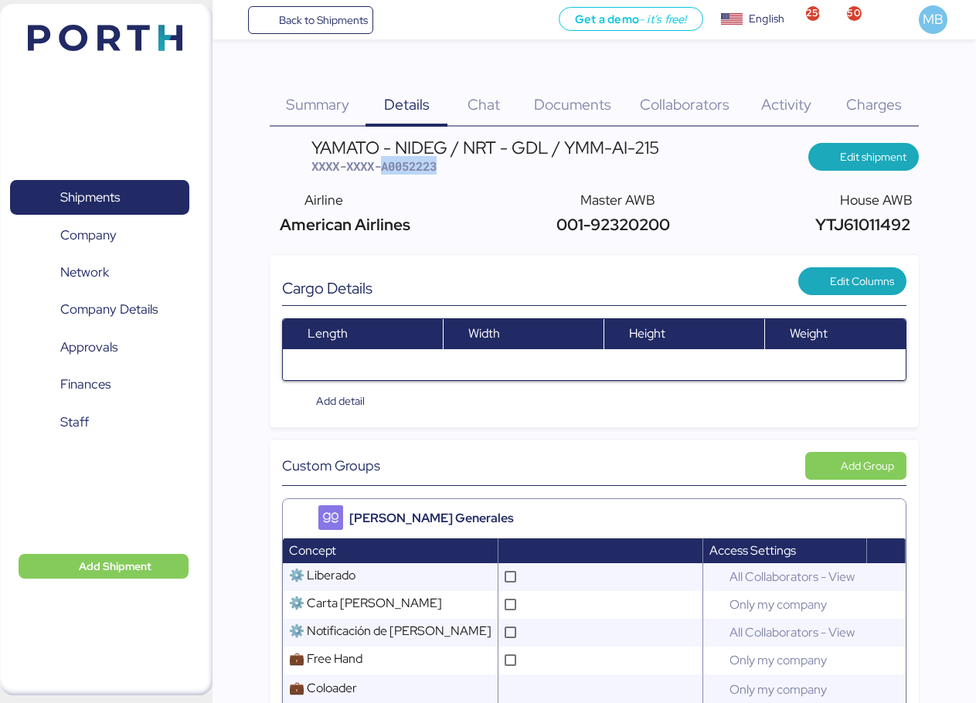
click at [406, 168] on span "XXXX-XXXX-A0052223" at bounding box center [373, 165] width 125 height 15
copy span "A0052223"
click at [414, 168] on span "XXXX-XXXX-A0052223" at bounding box center [373, 165] width 125 height 15
click at [126, 190] on span "Shipments" at bounding box center [99, 197] width 166 height 22
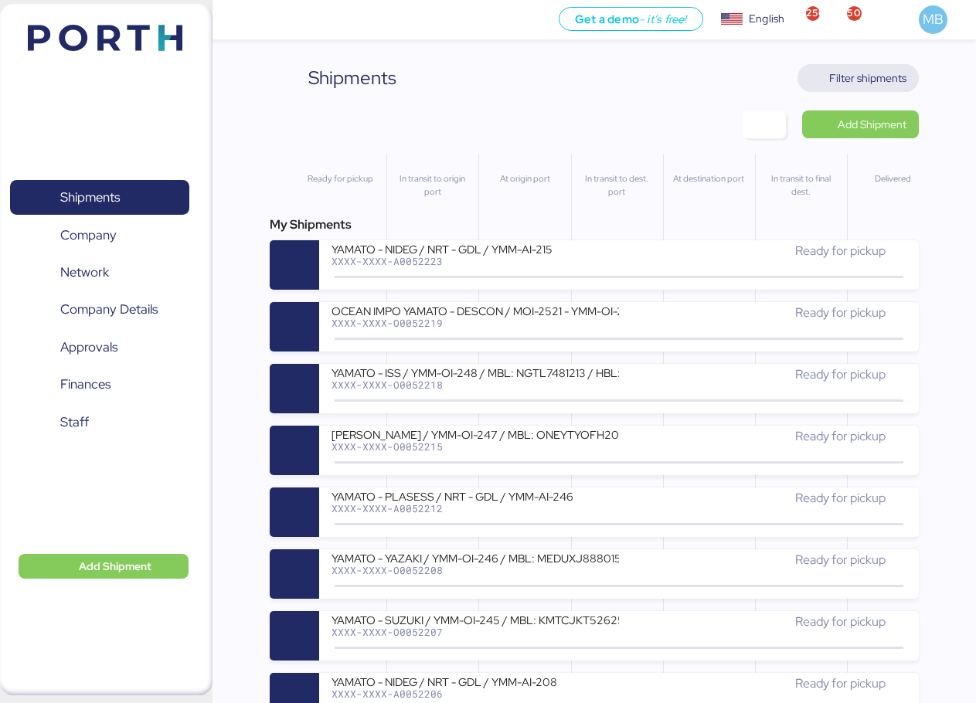
click at [895, 77] on span "Filter shipments" at bounding box center [867, 78] width 77 height 19
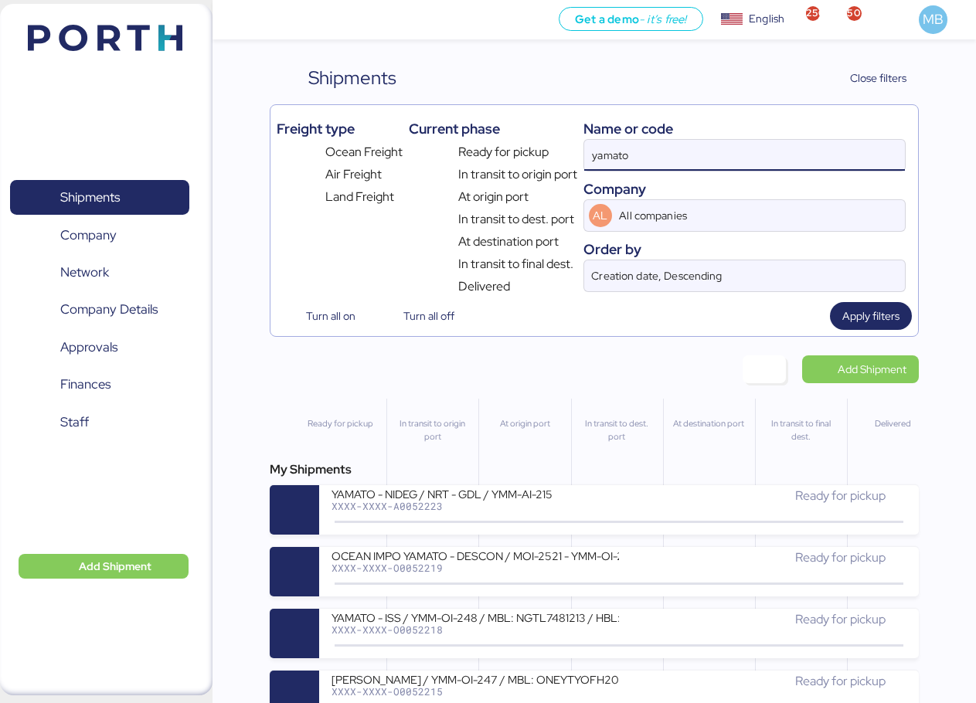
drag, startPoint x: 646, startPoint y: 135, endPoint x: 566, endPoint y: 128, distance: 80.6
click at [566, 128] on div "Freight type Ocean Freight Air Freight Land Freight Current phase Ready for pic…" at bounding box center [594, 203] width 635 height 185
paste input "O0052200"
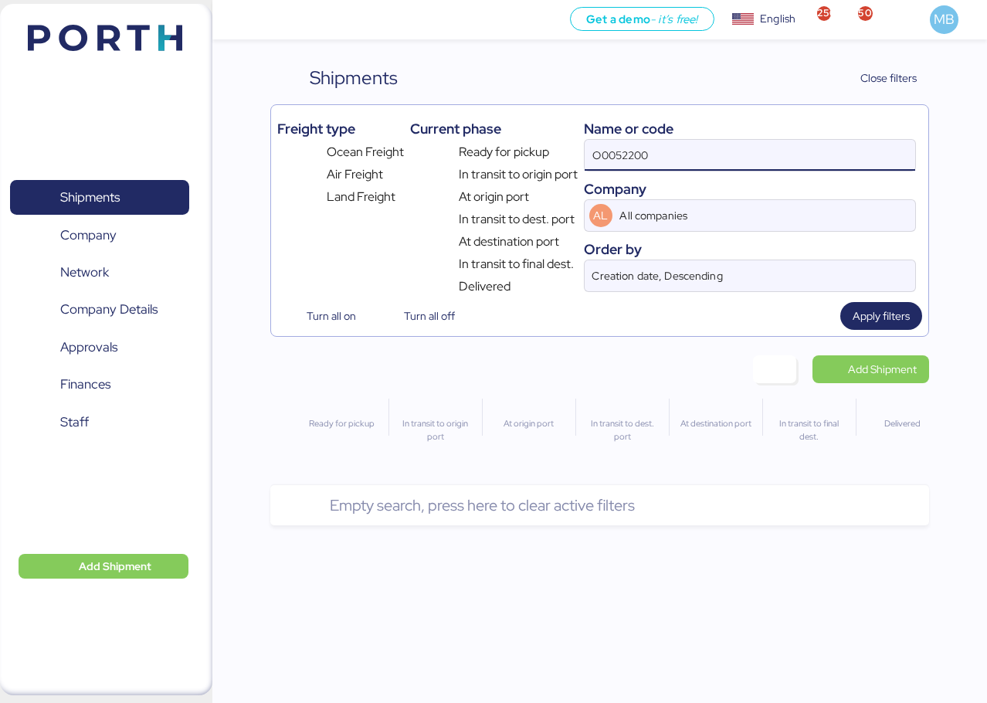
type input "O0052200"
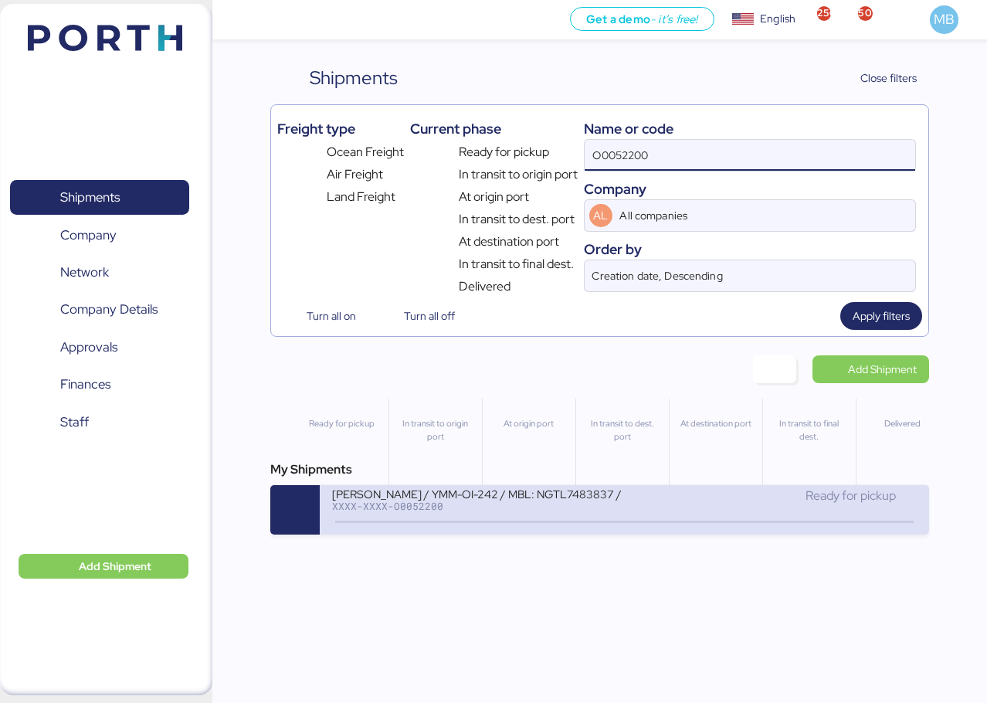
click at [586, 509] on div "XXXX-XXXX-O0052200" at bounding box center [478, 506] width 292 height 11
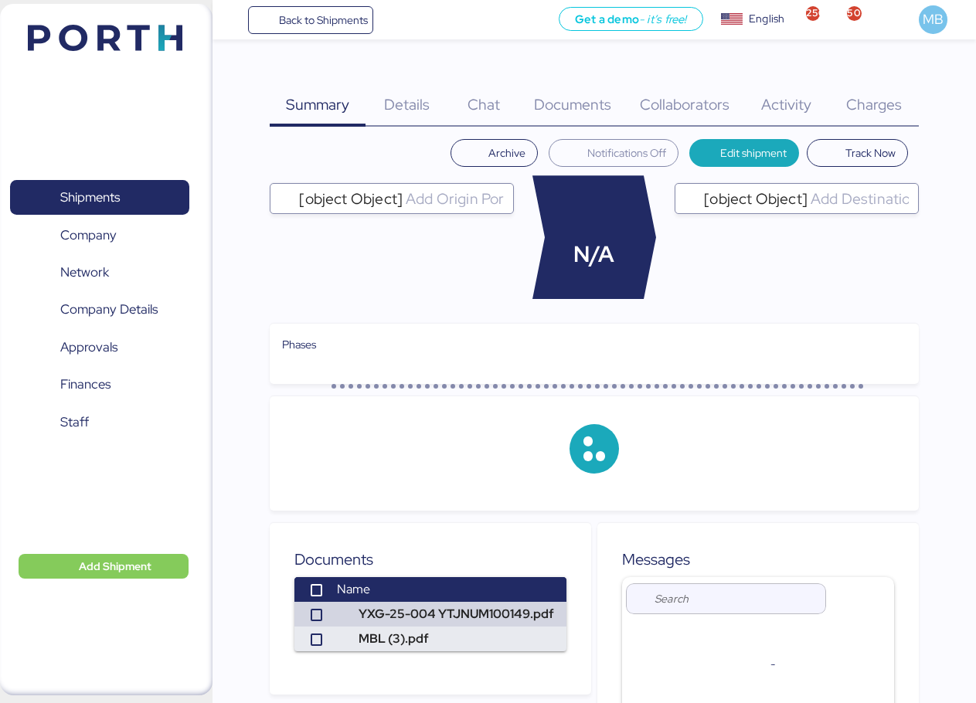
click at [898, 82] on div "Charges 0" at bounding box center [874, 95] width 90 height 63
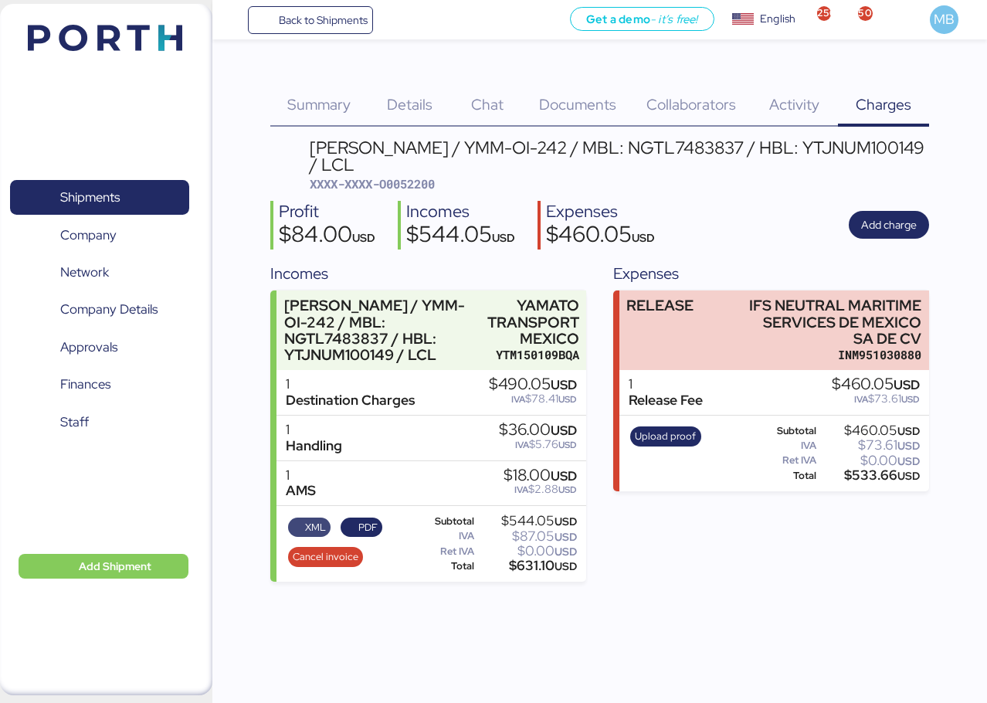
click at [301, 523] on span "XML" at bounding box center [309, 527] width 33 height 17
click at [363, 529] on span "PDF" at bounding box center [367, 527] width 19 height 17
click at [128, 186] on span "Shipments" at bounding box center [99, 197] width 166 height 22
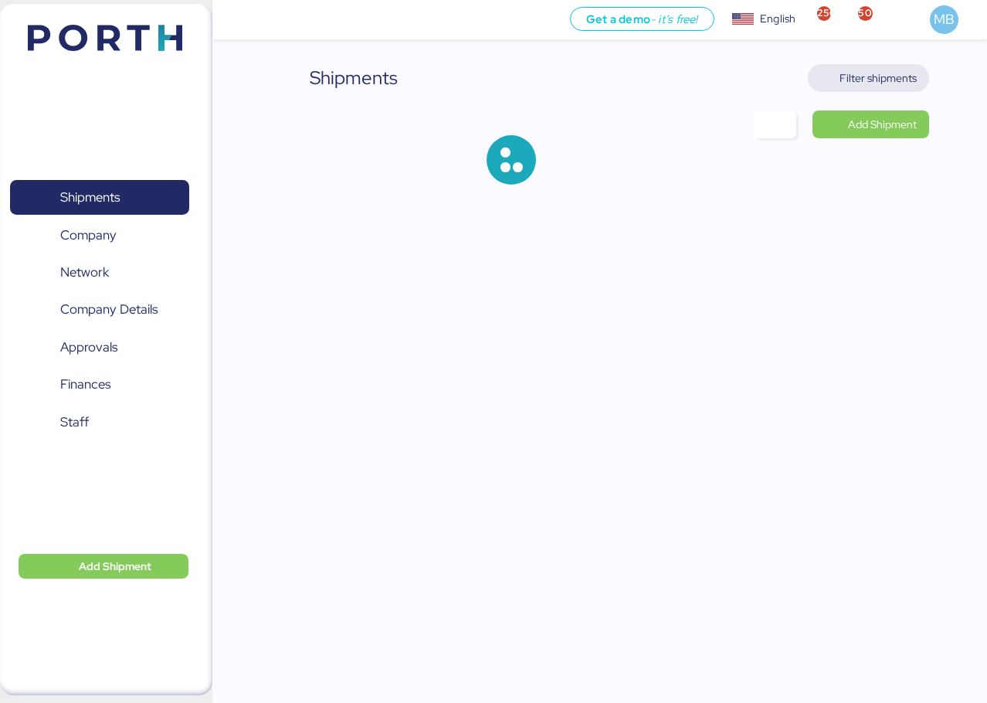
click at [909, 73] on span "Filter shipments" at bounding box center [878, 78] width 77 height 19
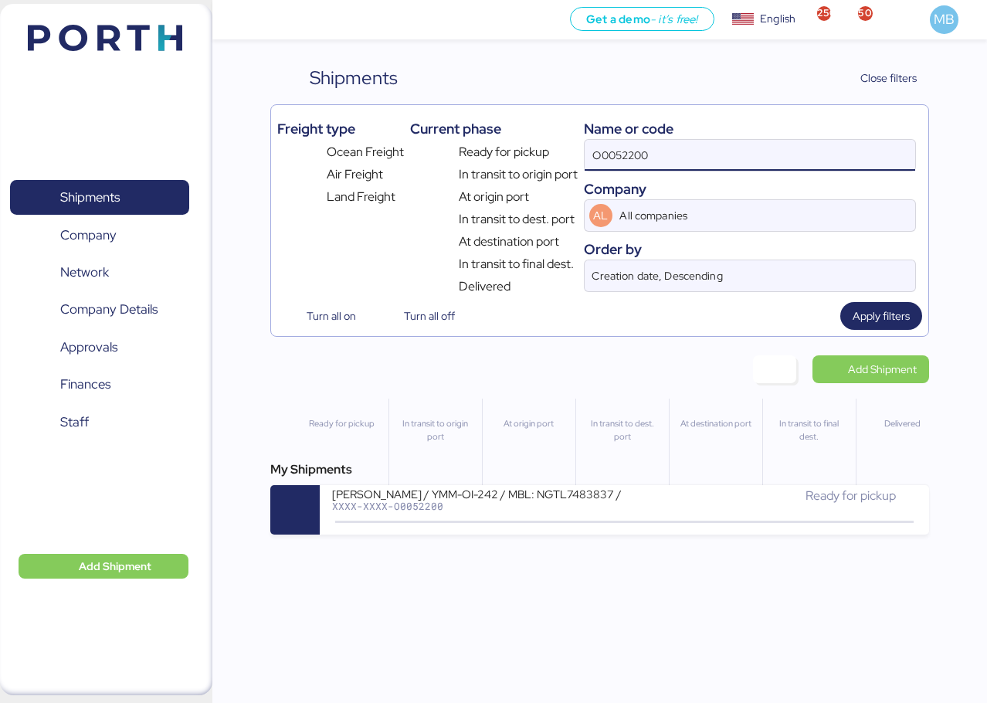
drag, startPoint x: 693, startPoint y: 154, endPoint x: 422, endPoint y: 153, distance: 271.2
click at [422, 153] on div "Freight type Ocean Freight Air Freight Land Freight Current phase Ready for pic…" at bounding box center [599, 203] width 645 height 185
paste input "A0052212"
type input "A0052212"
click at [616, 505] on div "XXXX-XXXX-A0052212" at bounding box center [478, 506] width 292 height 11
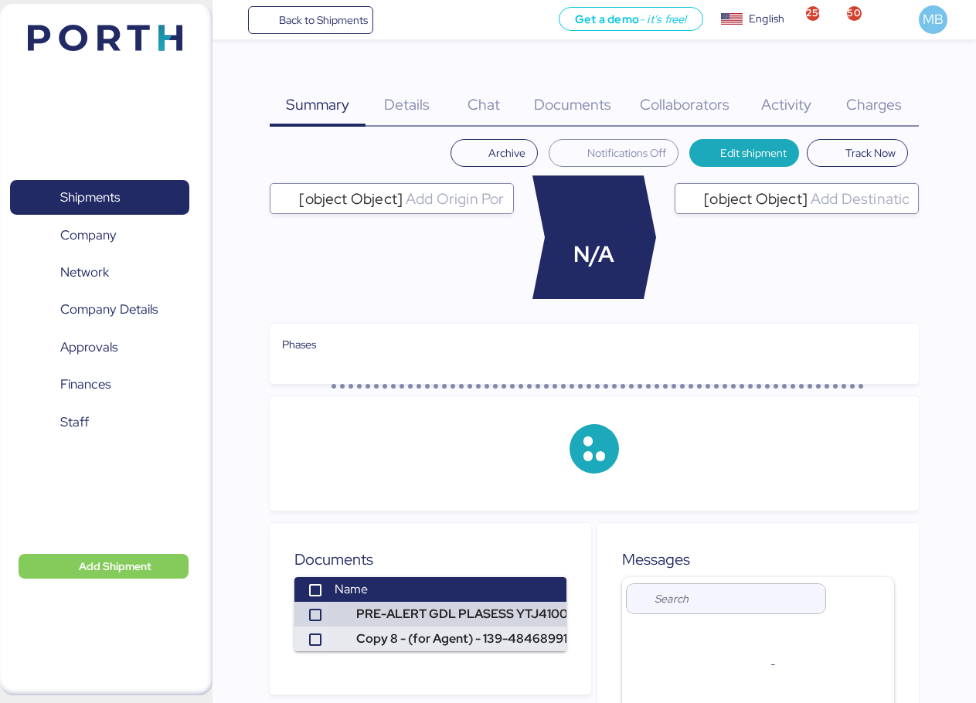
click at [901, 89] on div "Charges 0" at bounding box center [874, 95] width 90 height 63
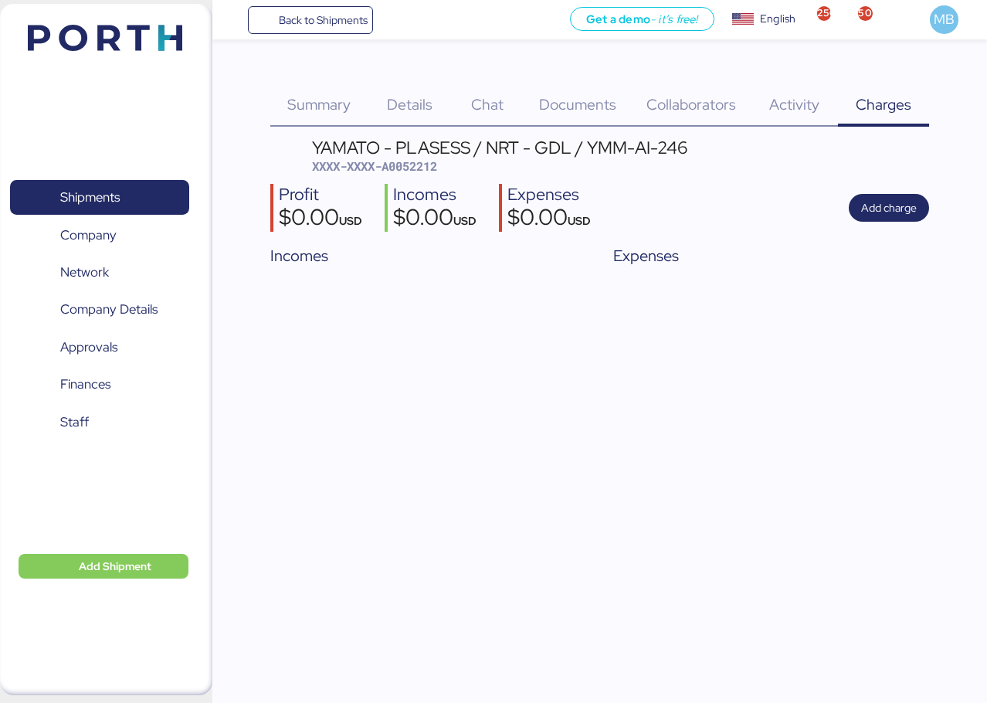
click at [436, 165] on span "XXXX-XXXX-A0052212" at bounding box center [374, 165] width 125 height 15
copy span "A0052212"
click at [865, 203] on span "Add charge" at bounding box center [889, 208] width 56 height 19
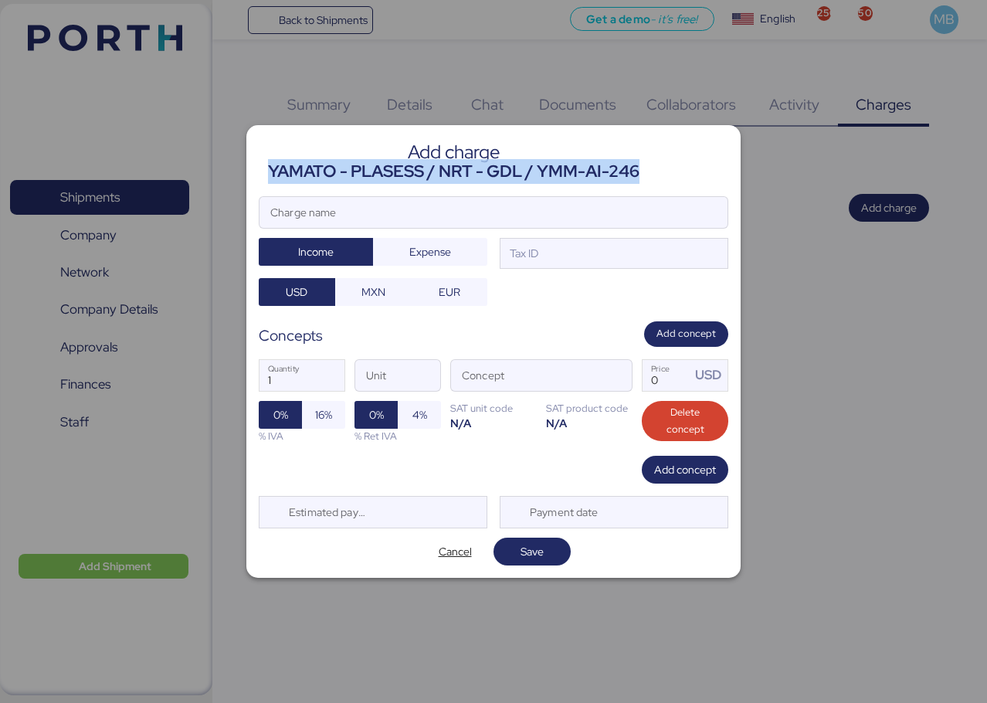
drag, startPoint x: 612, startPoint y: 168, endPoint x: 270, endPoint y: 168, distance: 341.5
click at [270, 168] on header "Add charge YAMATO - PLASESS / NRT - GDL / YMM-AI-246" at bounding box center [494, 161] width 470 height 46
copy div "YAMATO - PLASESS / NRT - GDL / YMM-AI-246"
click at [389, 221] on input "Charge name" at bounding box center [494, 212] width 468 height 31
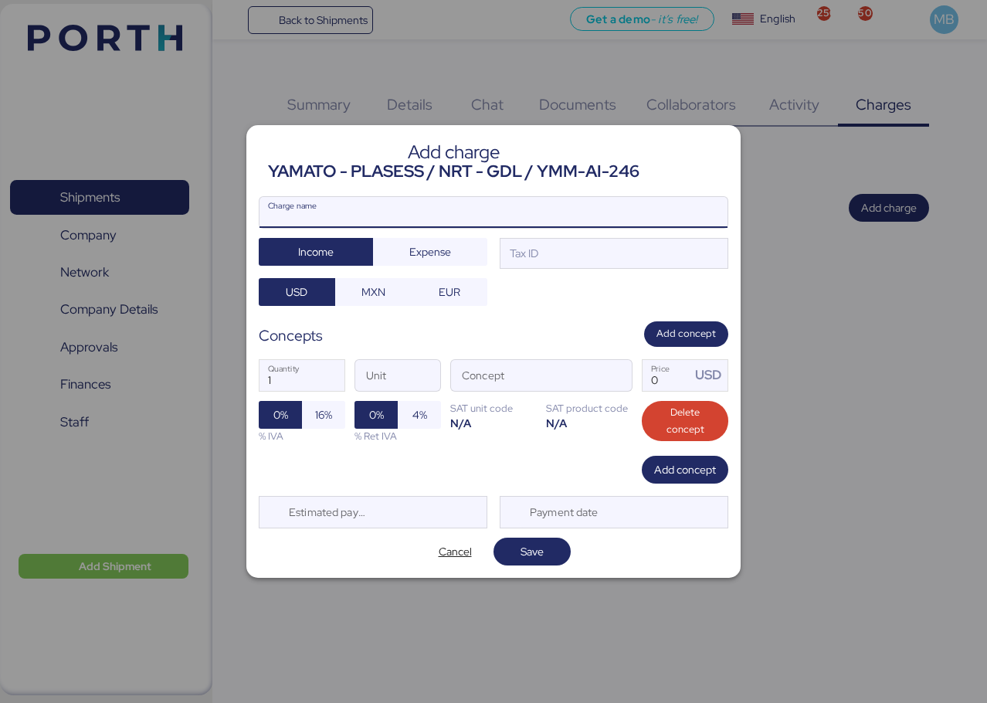
paste input "YAMATO - PLASESS / NRT - GDL / YMM-AI-246"
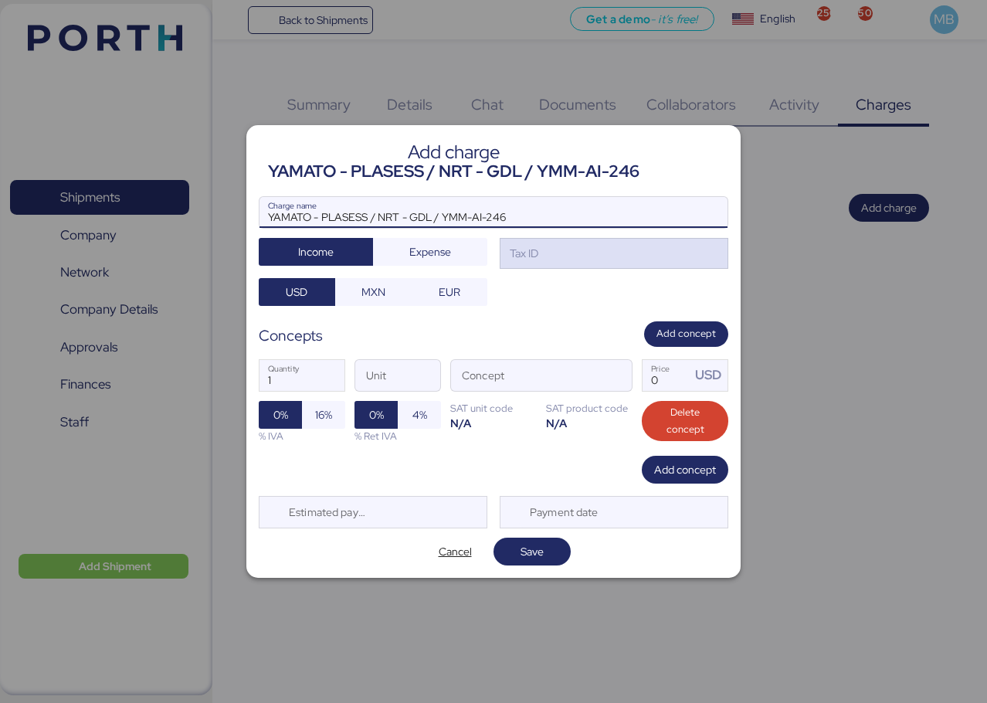
type input "YAMATO - PLASESS / NRT - GDL / YMM-AI-246"
click at [581, 257] on div "Tax ID" at bounding box center [614, 253] width 229 height 31
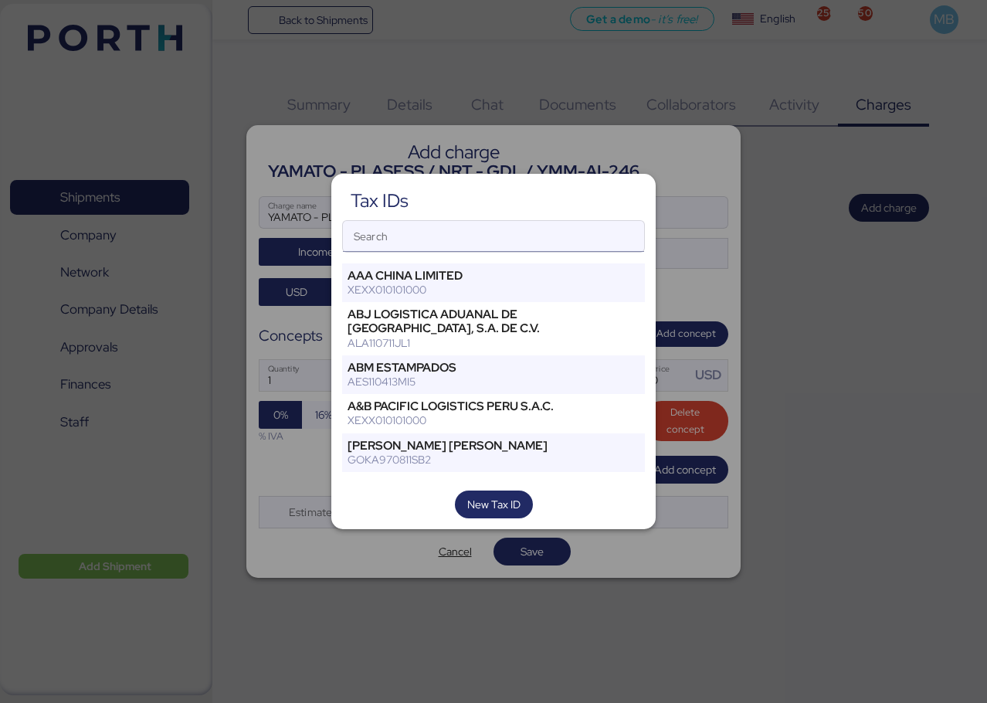
click at [474, 243] on input "Search" at bounding box center [493, 236] width 301 height 31
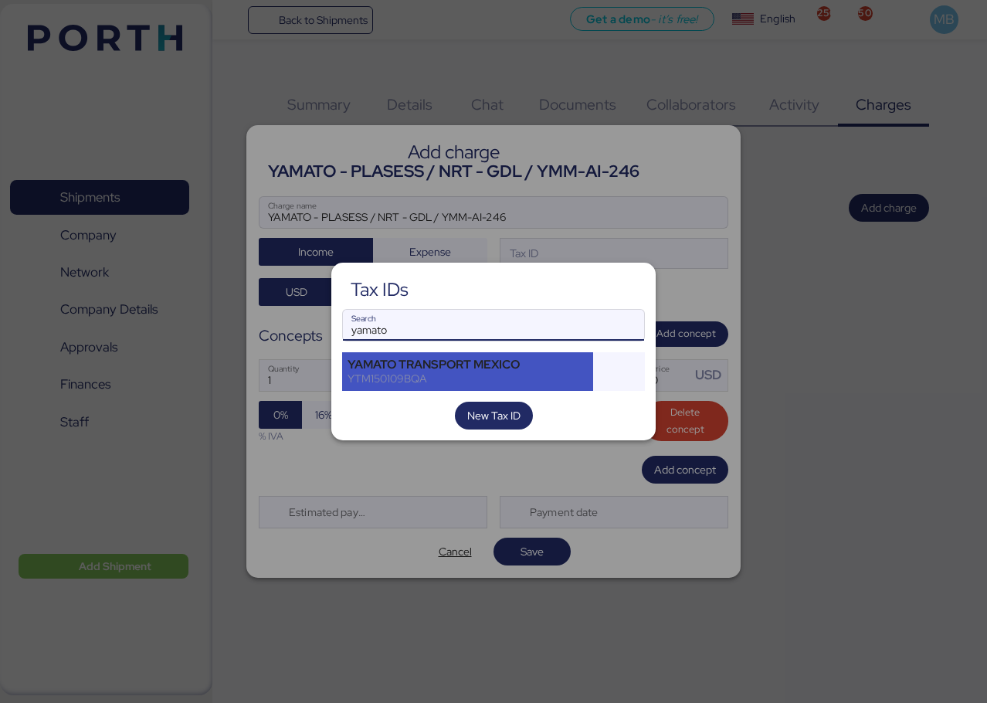
type input "yamato"
click at [459, 358] on div "YAMATO TRANSPORT MEXICO" at bounding box center [468, 365] width 240 height 14
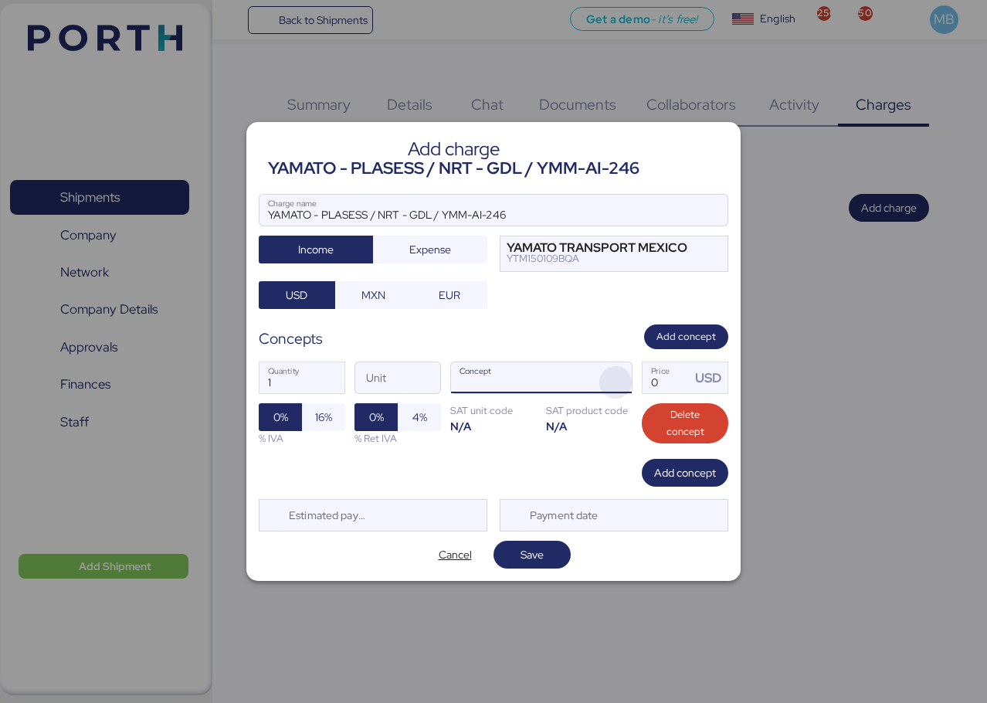
click at [625, 377] on span "button" at bounding box center [616, 382] width 32 height 32
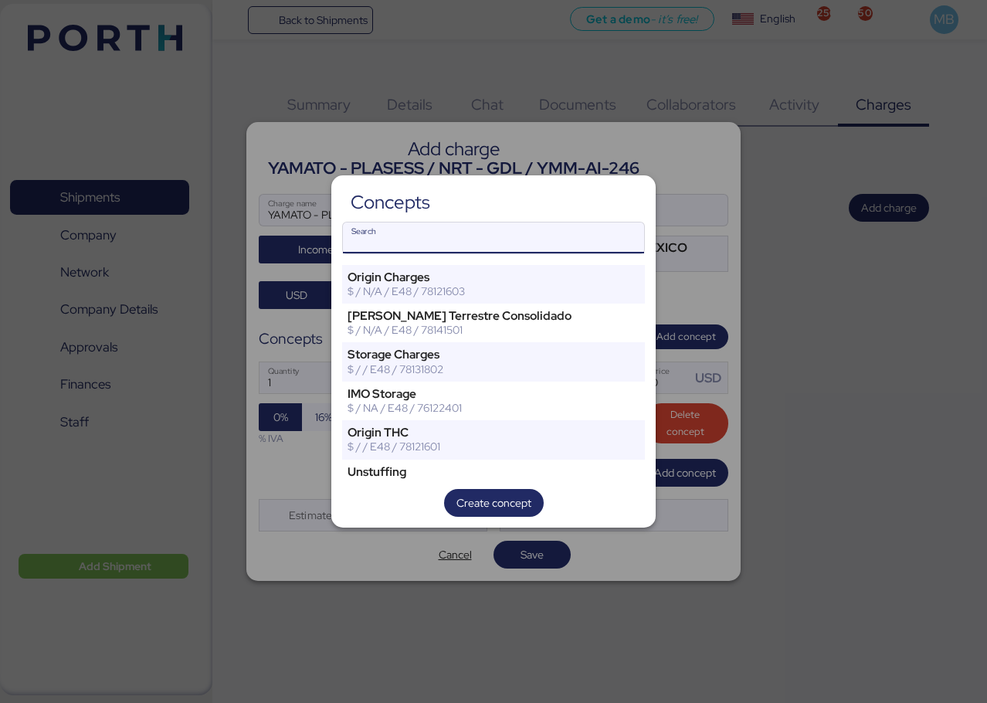
click at [460, 248] on input "Search" at bounding box center [493, 237] width 301 height 31
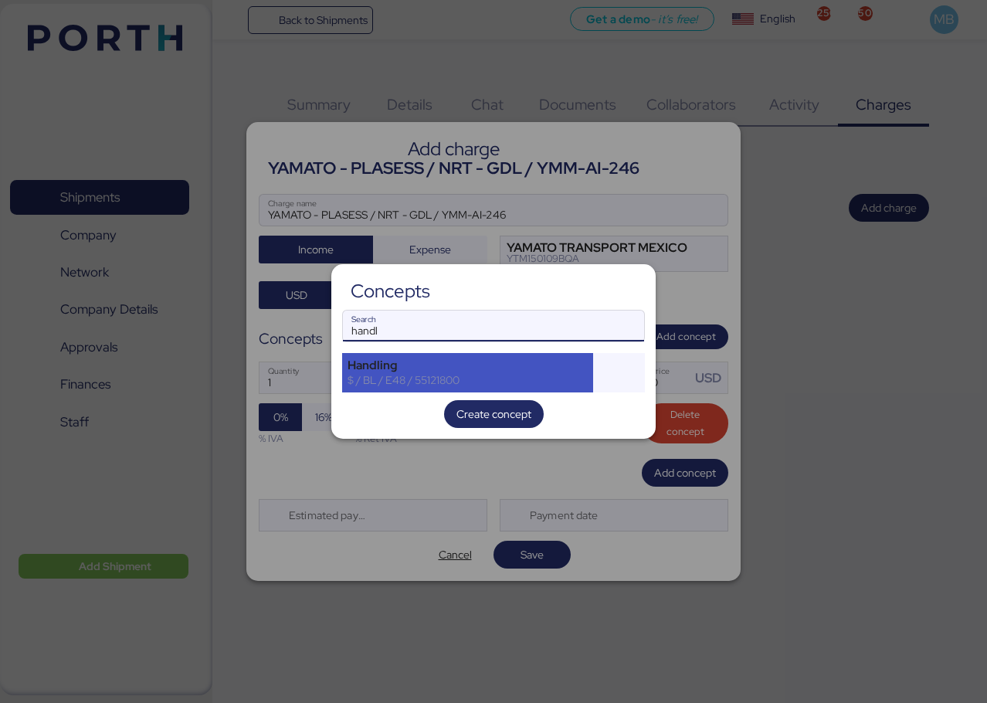
type input "handl"
click at [455, 356] on div "Handling $ / BL / E48 / 55121800" at bounding box center [467, 372] width 251 height 39
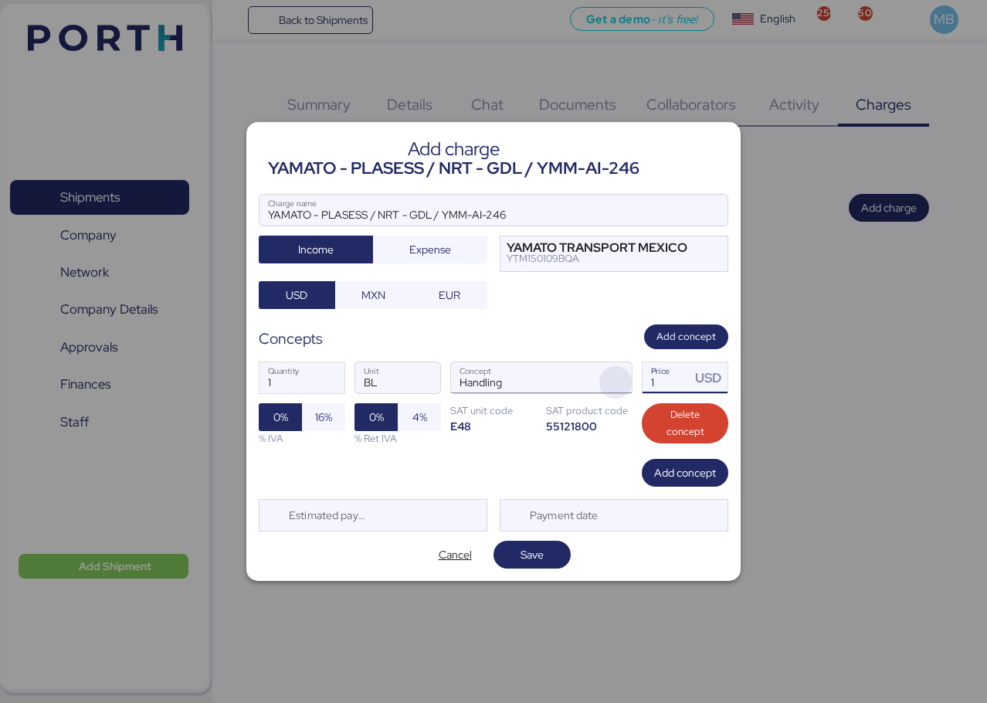
drag, startPoint x: 660, startPoint y: 379, endPoint x: 619, endPoint y: 380, distance: 41.0
click at [619, 380] on div "1 Quantity BL Unit Handling Concept 1 Price USD 0% 16% % IVA 0% 4% % Ret IVA SA…" at bounding box center [494, 403] width 470 height 109
type input "36"
click at [335, 417] on span "16%" at bounding box center [323, 417] width 43 height 28
click at [695, 474] on span "Add concept" at bounding box center [685, 473] width 62 height 19
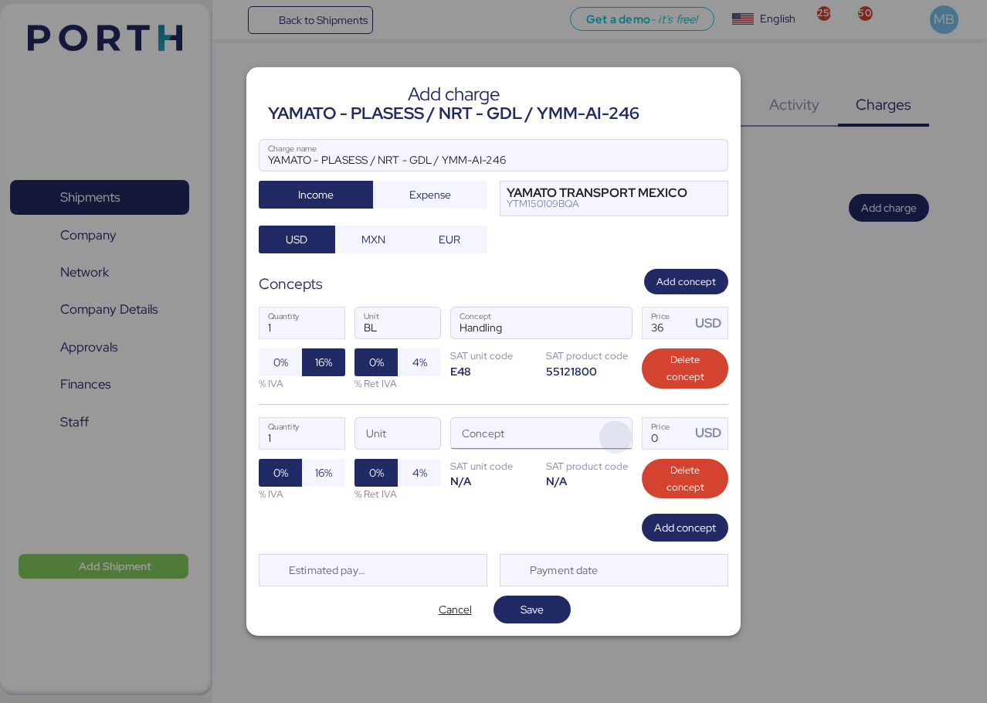
click at [620, 433] on span "button" at bounding box center [616, 437] width 32 height 32
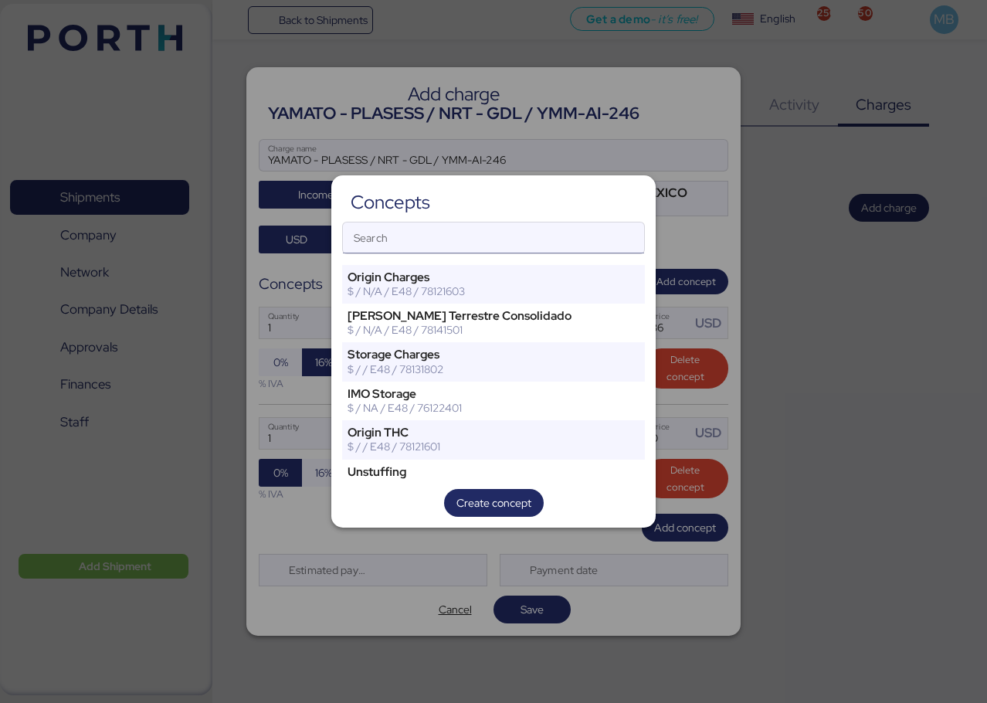
click at [457, 233] on input "Search" at bounding box center [493, 237] width 301 height 31
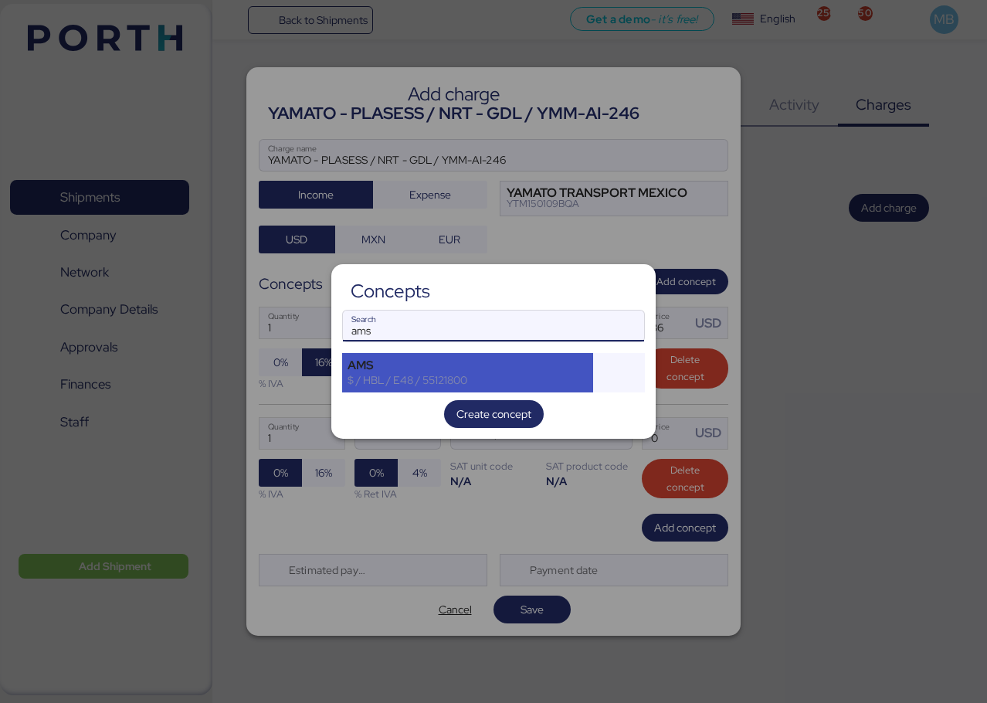
type input "ams"
click at [396, 376] on div "$ / HBL / E48 / 55121800" at bounding box center [468, 380] width 240 height 14
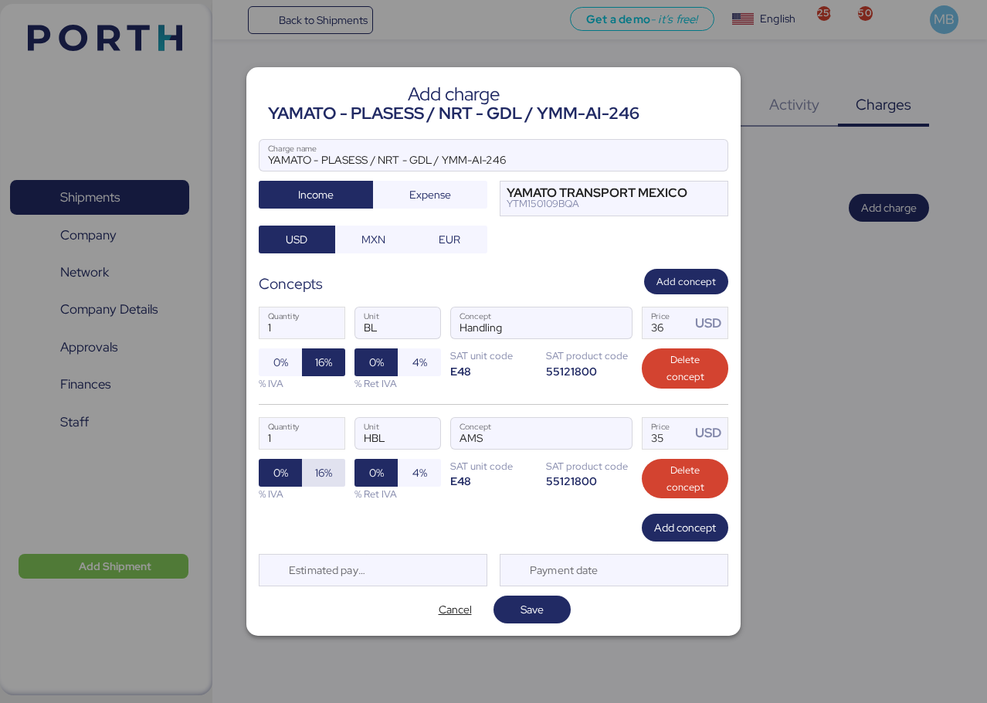
click at [328, 472] on span "16%" at bounding box center [323, 473] width 17 height 19
drag, startPoint x: 674, startPoint y: 440, endPoint x: 633, endPoint y: 443, distance: 41.1
click at [633, 443] on div "1 Quantity HBL Unit AMS Concept 35 Price USD 0% 16% % IVA 0% 4% % Ret IVA SAT u…" at bounding box center [494, 459] width 470 height 110
type input "18"
click at [555, 605] on span "Save" at bounding box center [532, 610] width 53 height 22
